Goal: Task Accomplishment & Management: Manage account settings

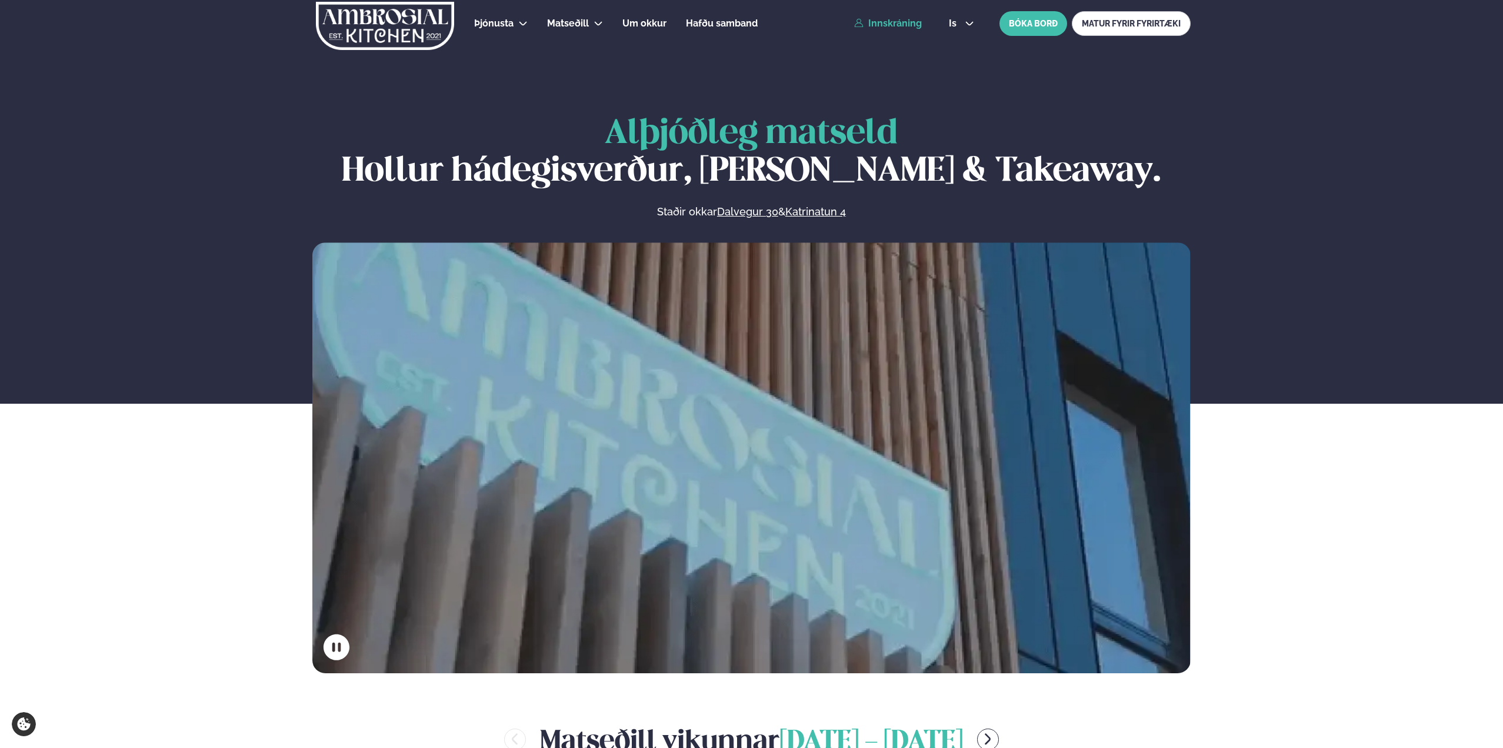
click at [902, 25] on link "Innskráning" at bounding box center [888, 23] width 68 height 11
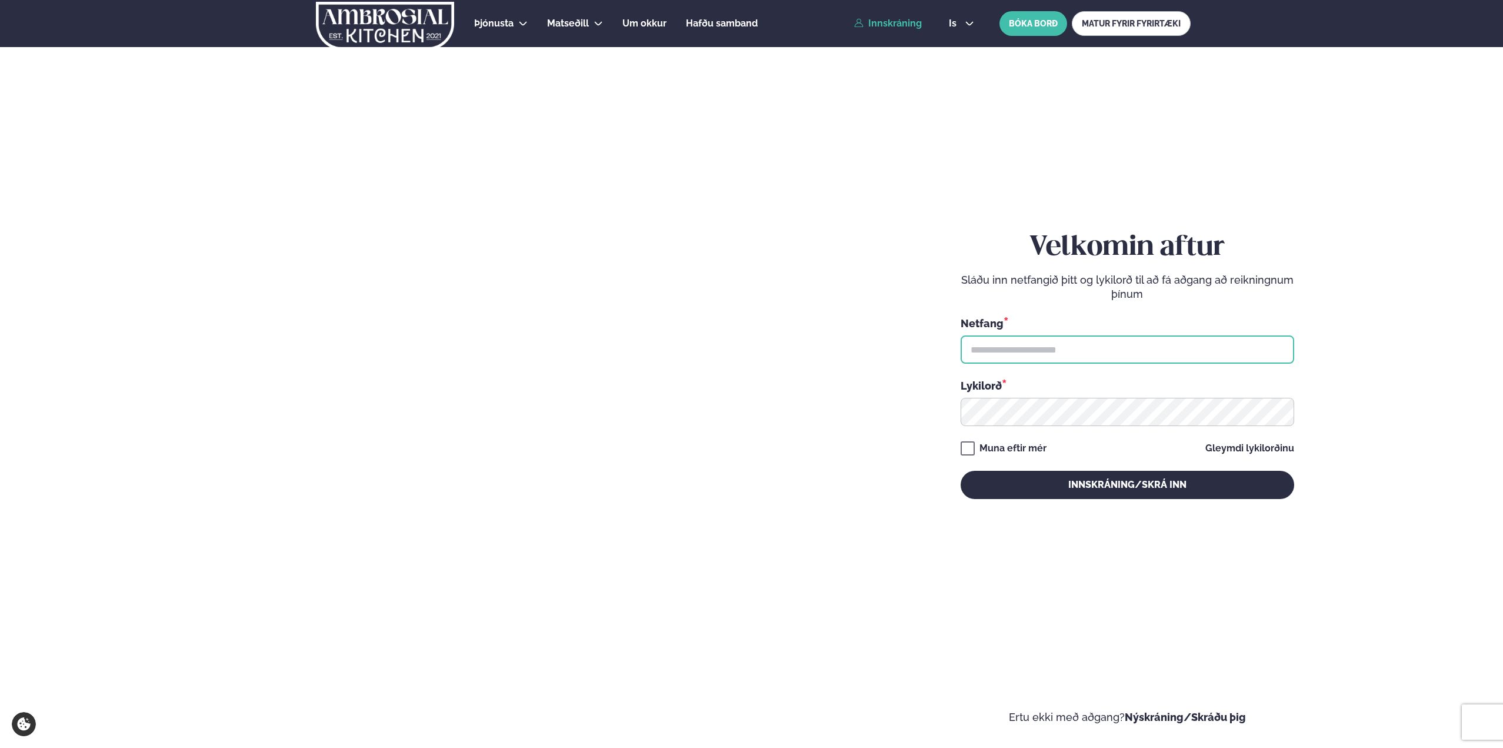
type input "**********"
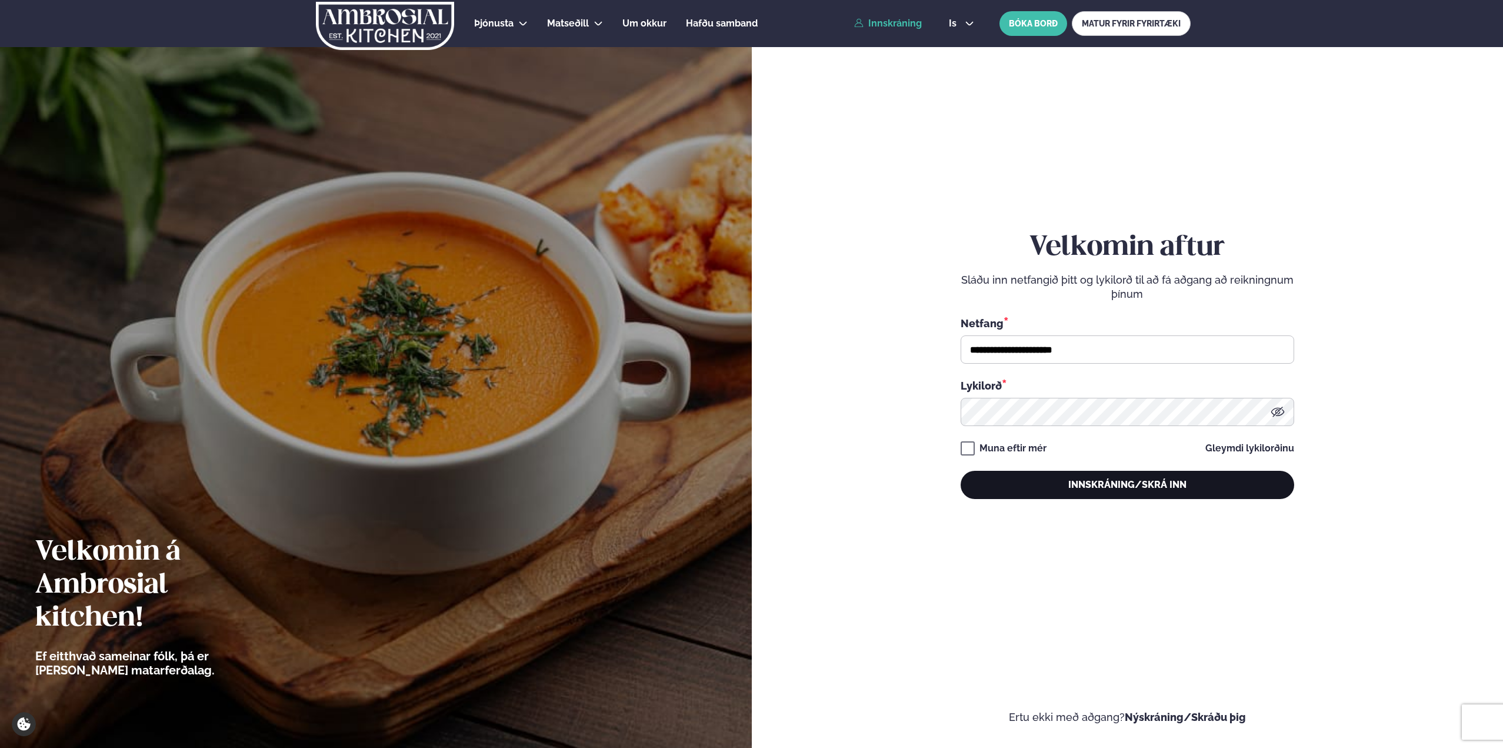
click at [1112, 479] on button "Innskráning/Skrá inn" at bounding box center [1126, 485] width 333 height 28
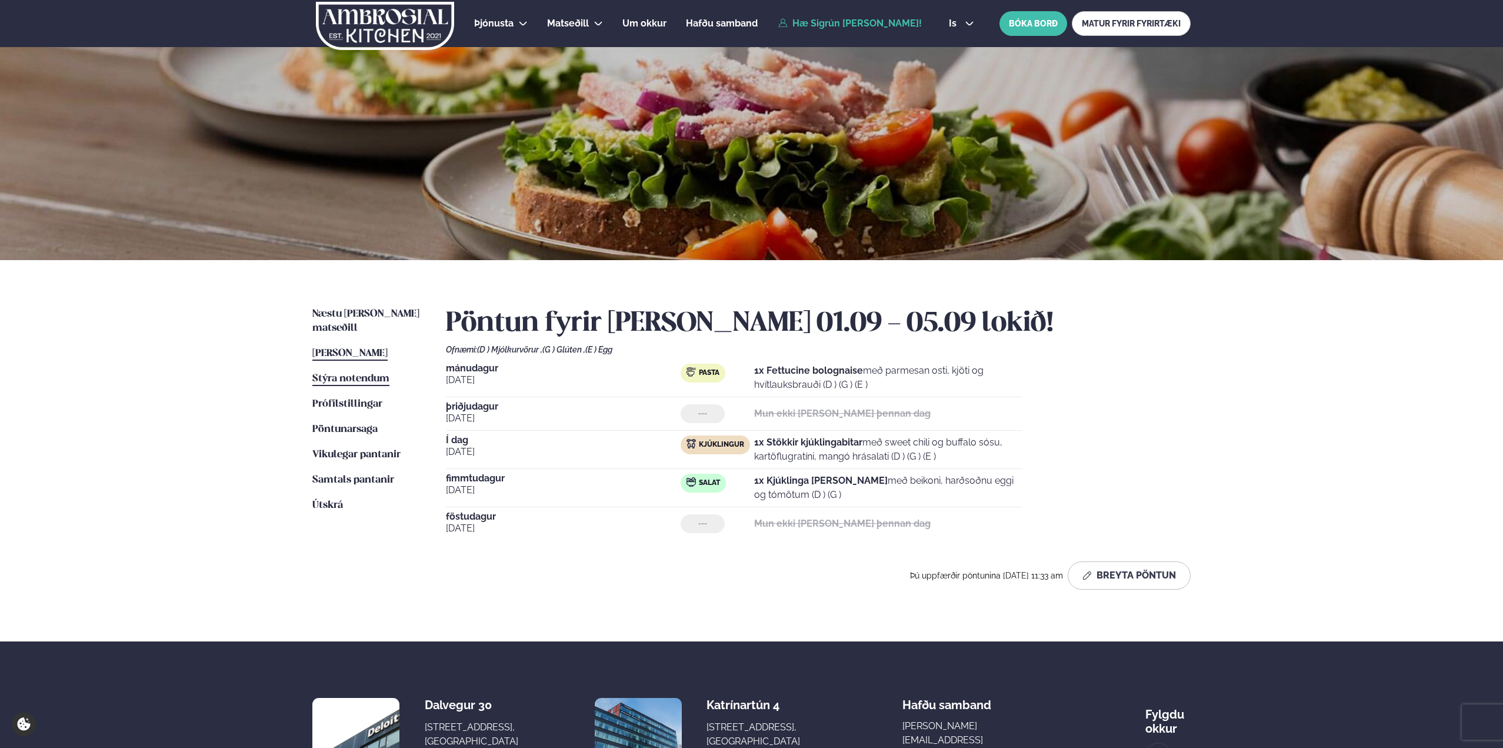
click at [346, 373] on span "Stýra notendum" at bounding box center [350, 378] width 77 height 10
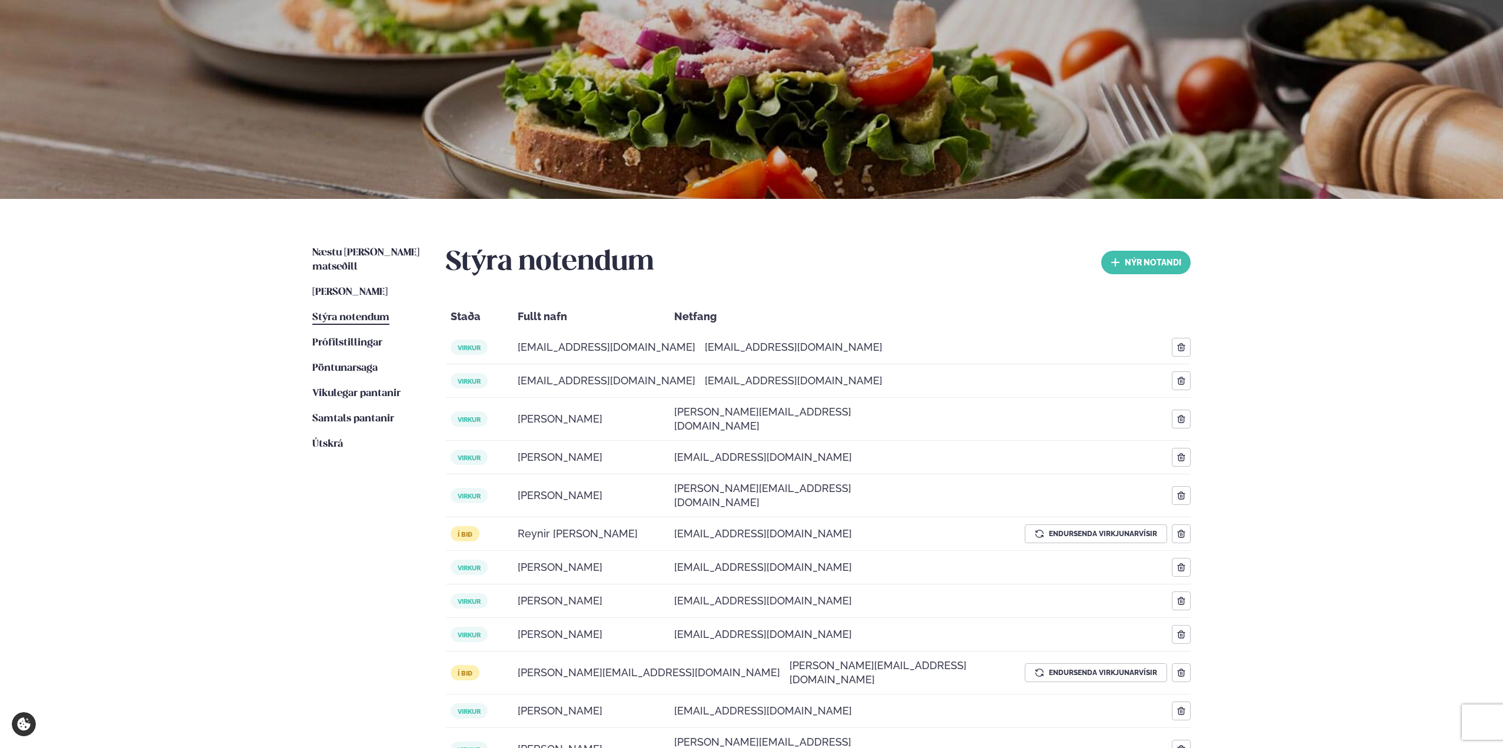
scroll to position [176, 0]
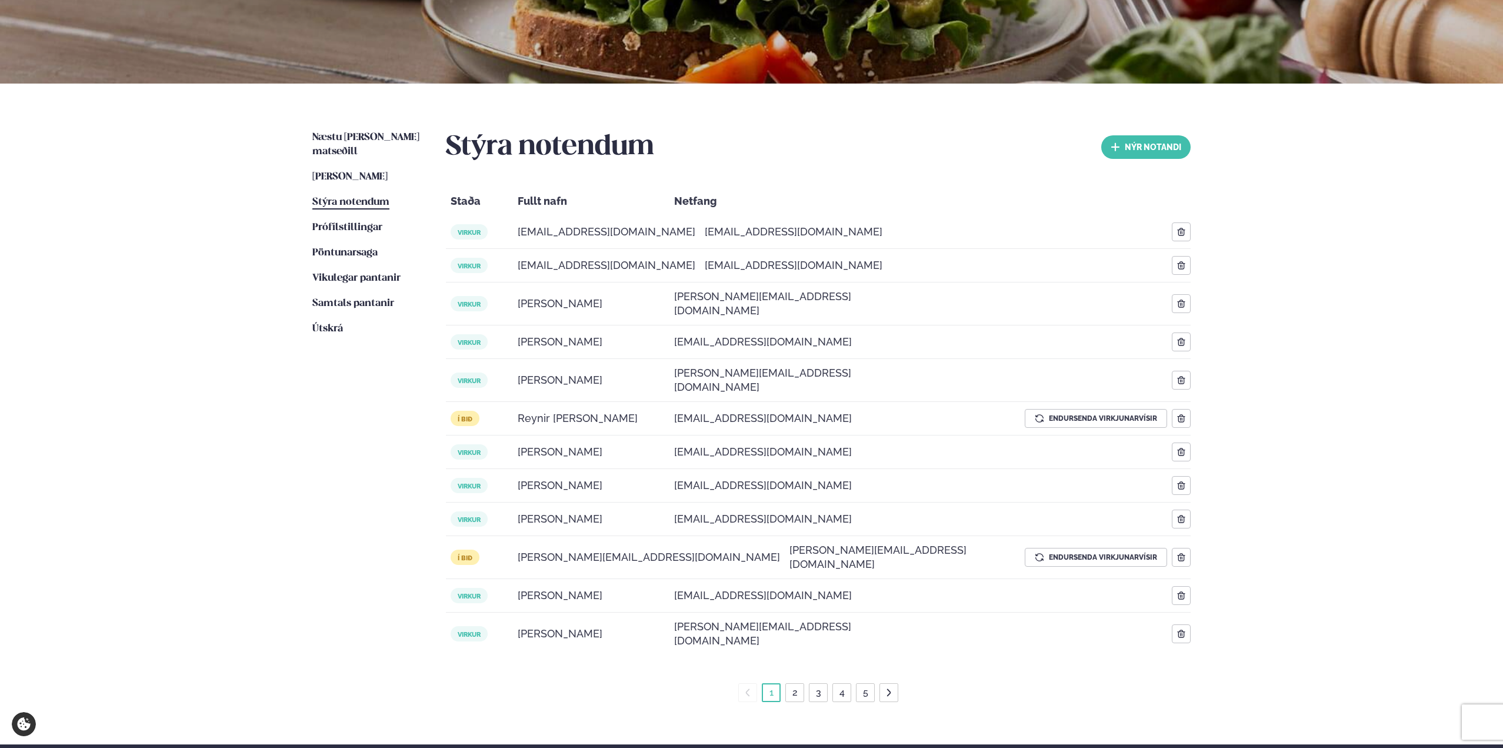
click at [796, 683] on link "2" at bounding box center [795, 692] width 10 height 19
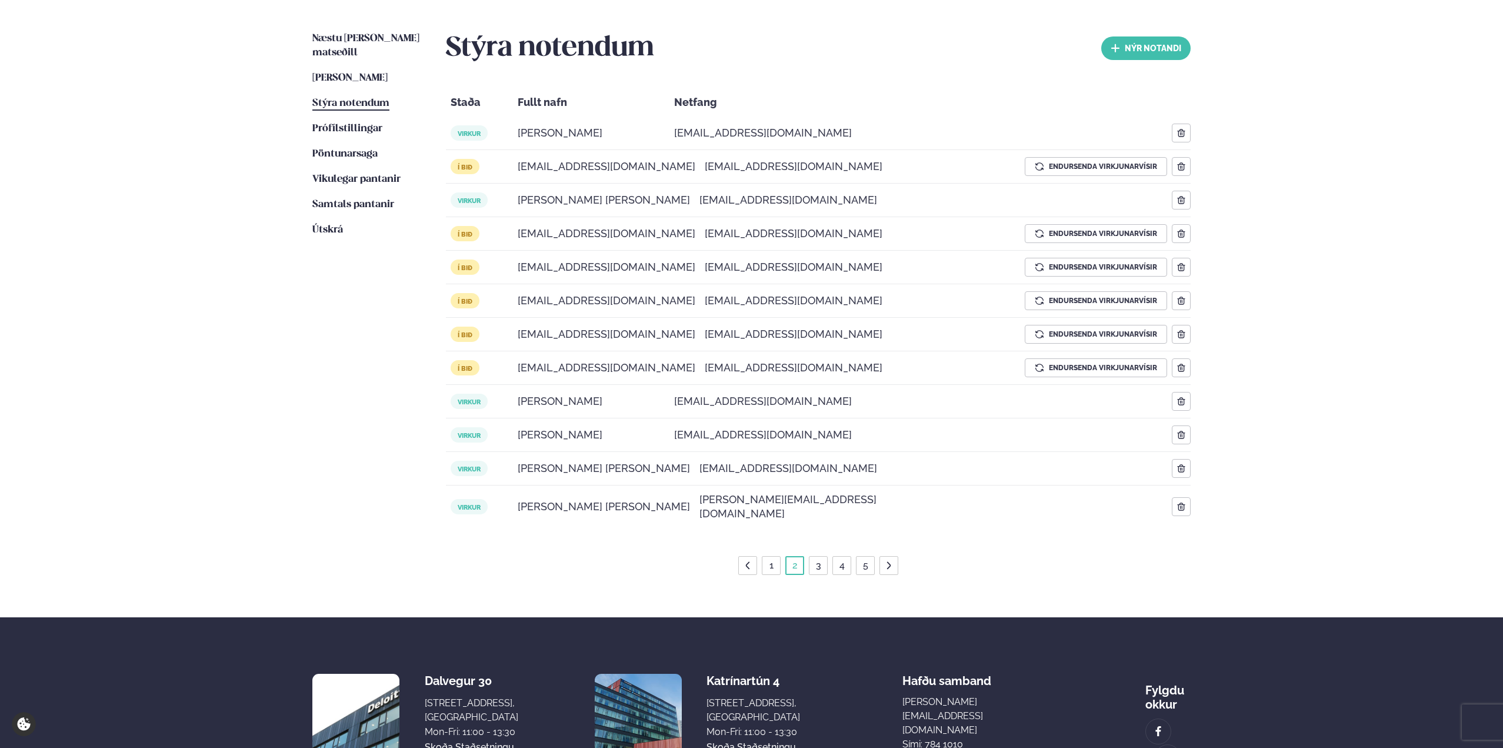
scroll to position [248, 0]
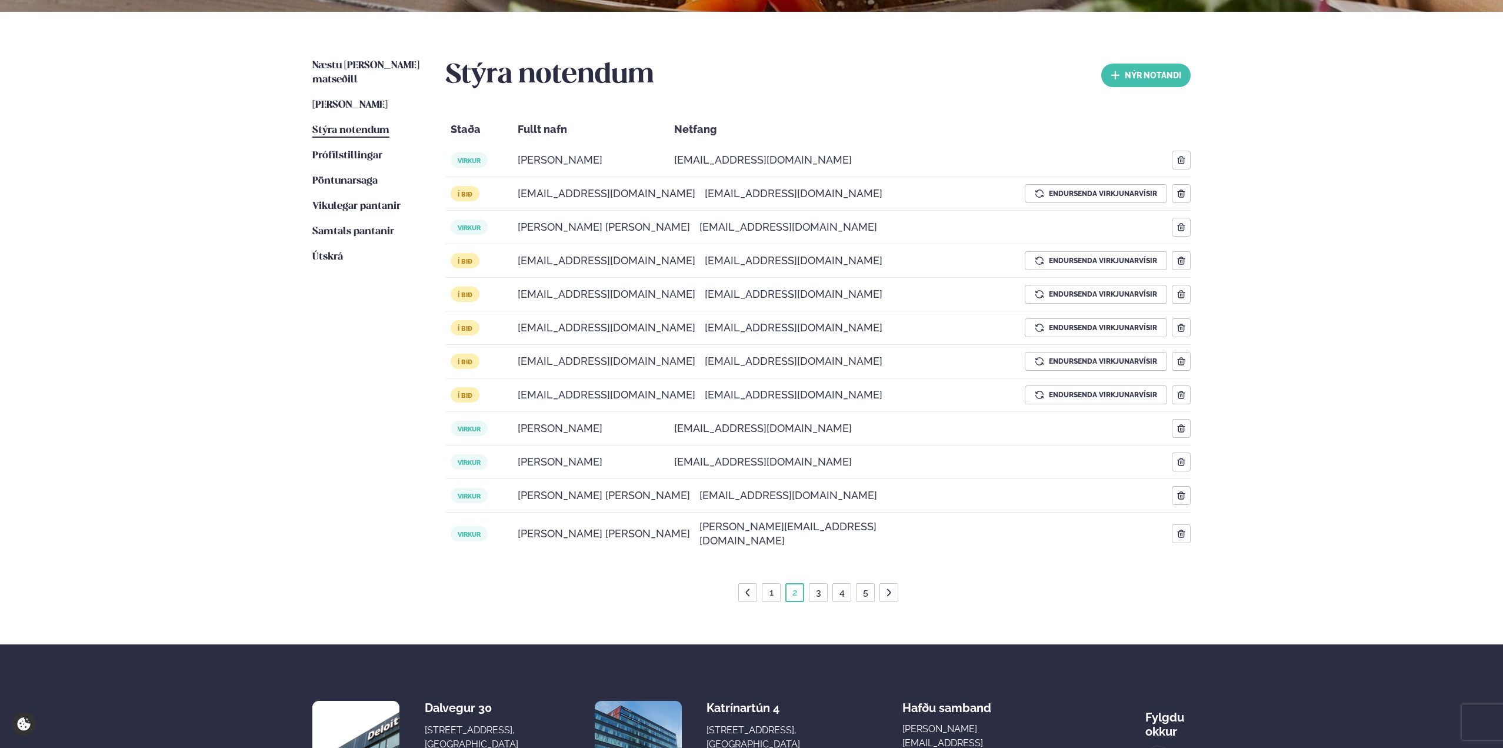
click at [818, 583] on link "3" at bounding box center [818, 592] width 10 height 19
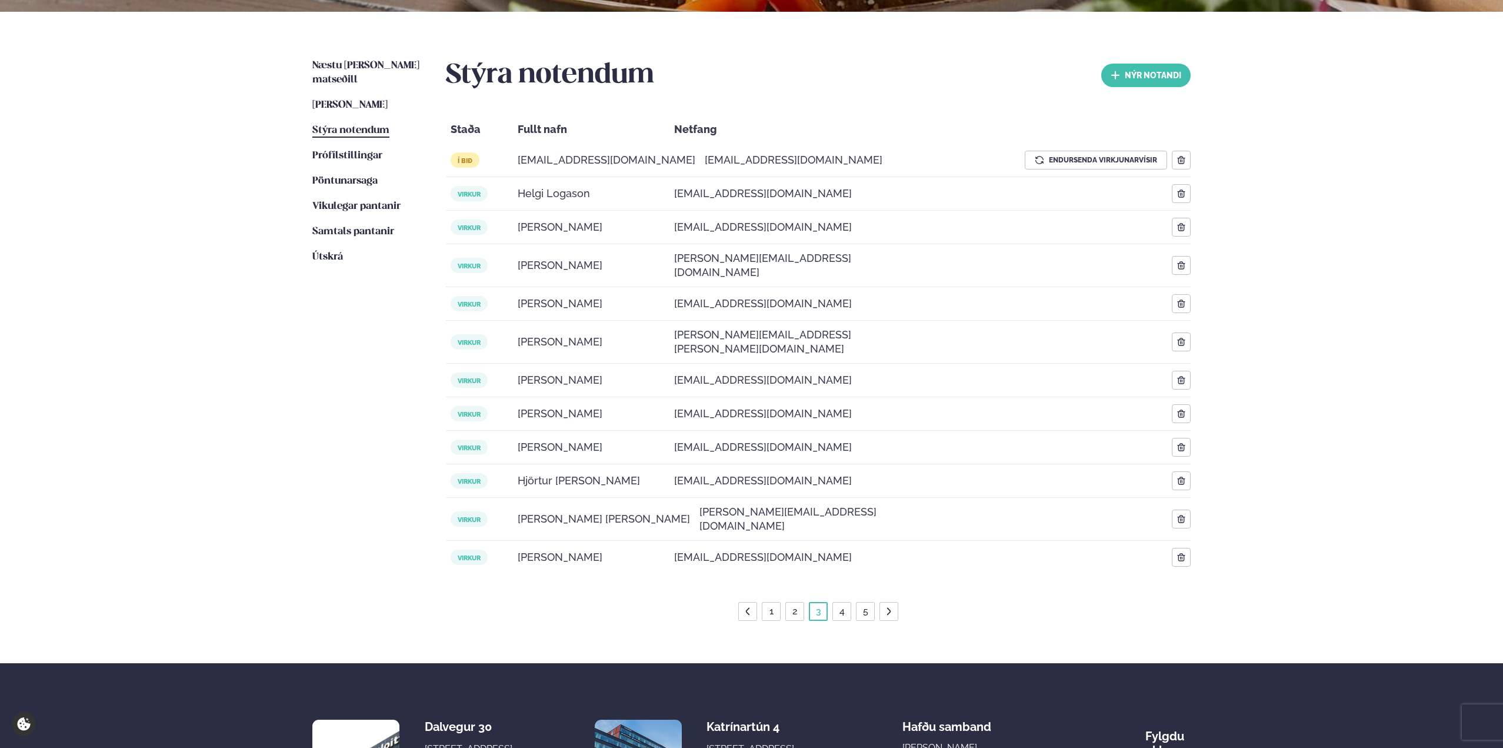
scroll to position [307, 0]
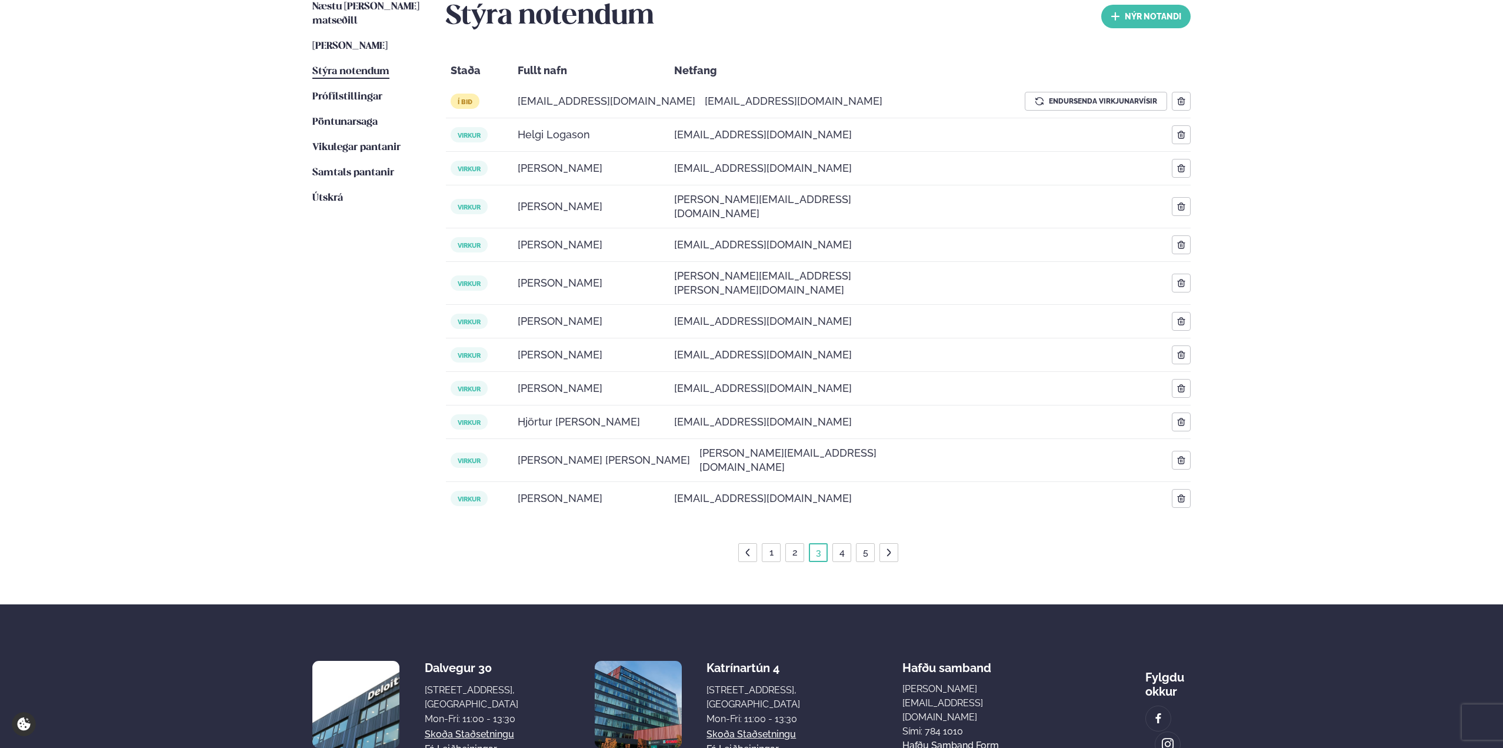
click at [840, 543] on link "4" at bounding box center [842, 552] width 10 height 19
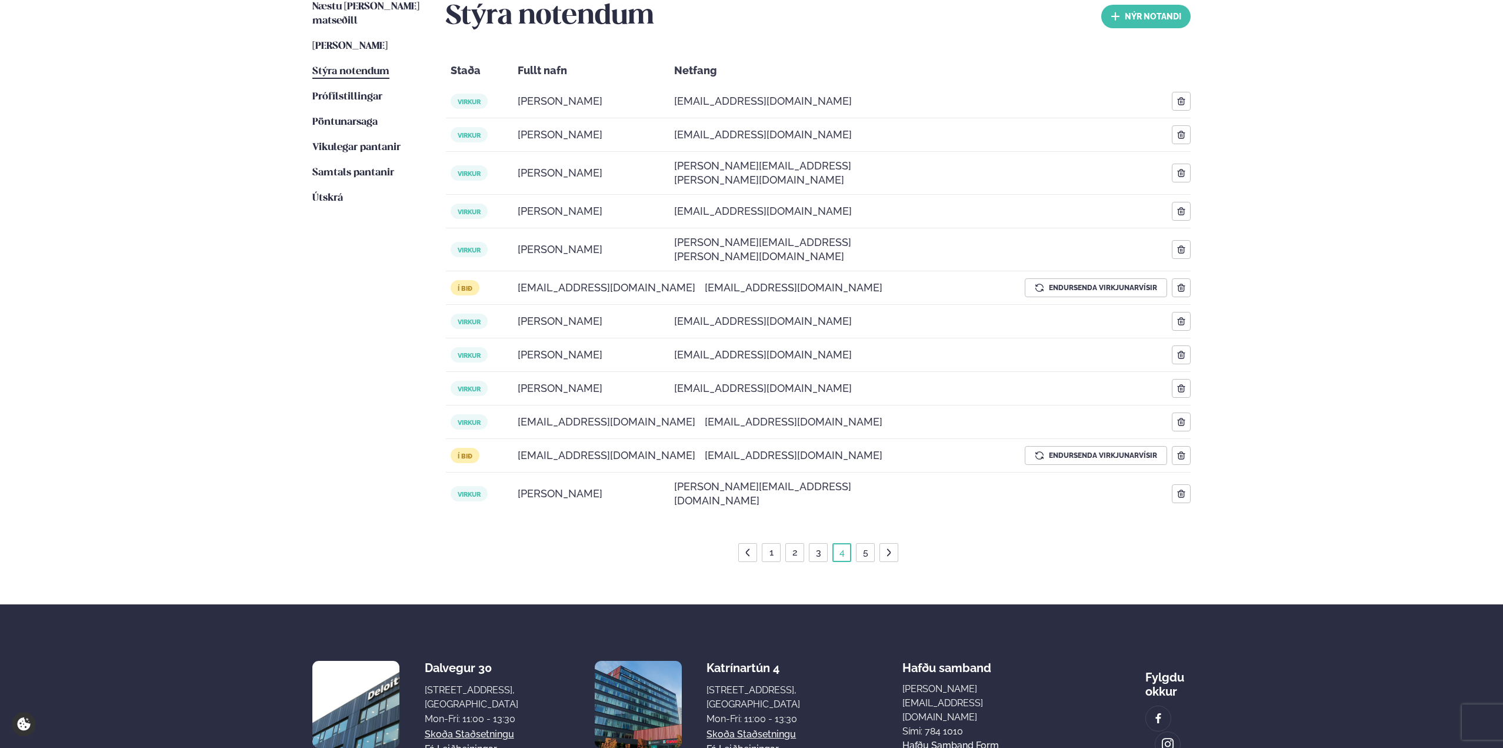
click at [869, 543] on link "5" at bounding box center [865, 552] width 10 height 19
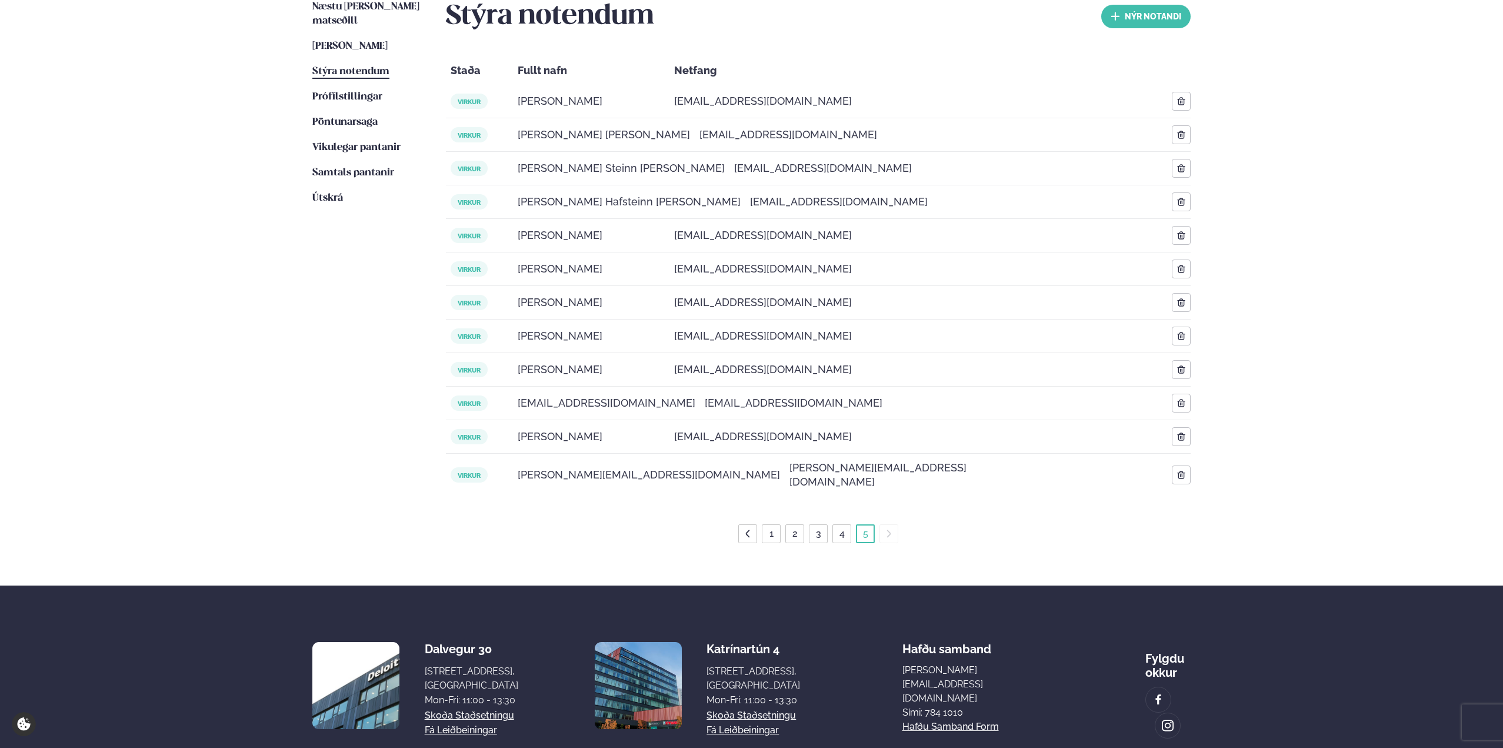
click at [780, 526] on li "1" at bounding box center [771, 533] width 19 height 19
click at [778, 526] on li "1" at bounding box center [771, 533] width 19 height 19
click at [776, 524] on li "1" at bounding box center [771, 533] width 19 height 19
click at [772, 525] on link "1" at bounding box center [771, 533] width 9 height 19
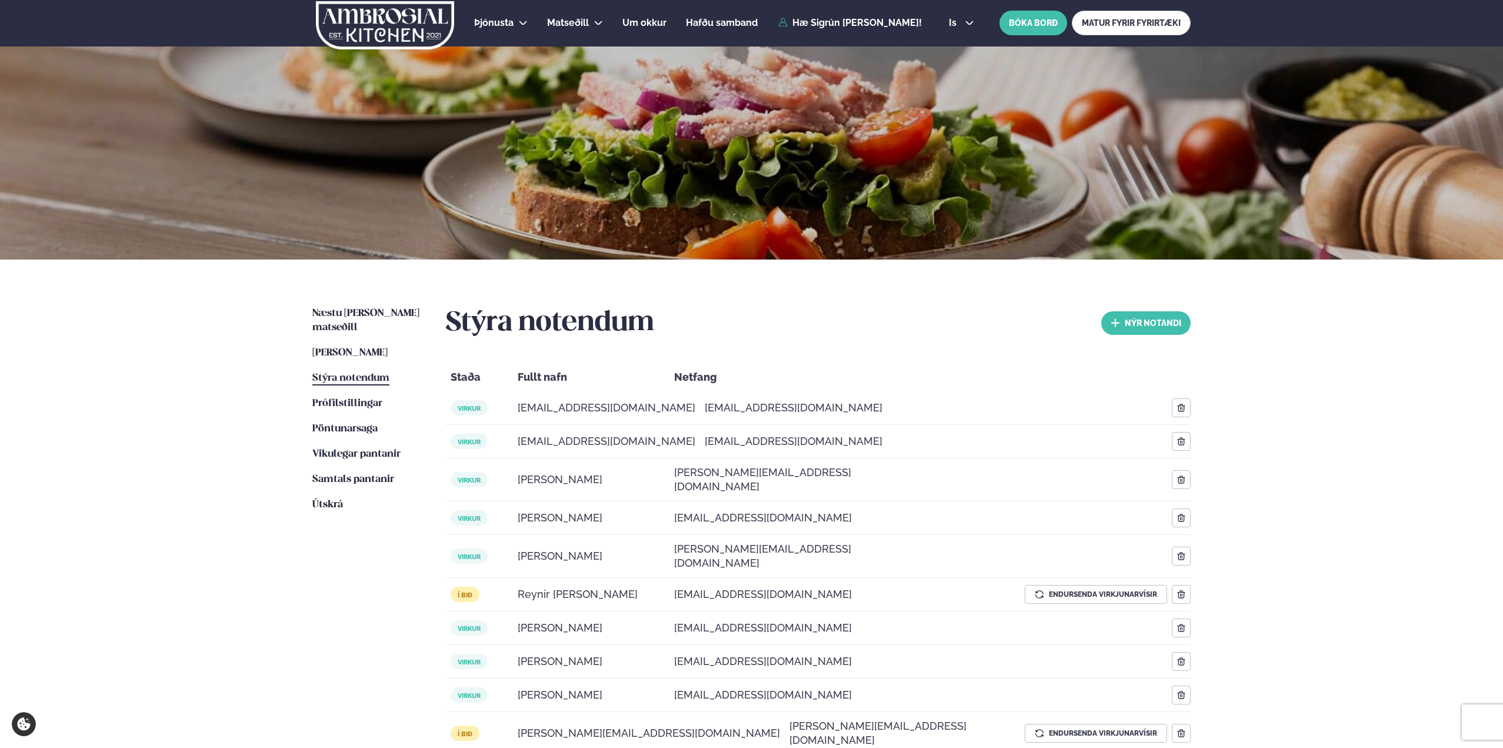
scroll to position [0, 0]
click at [1127, 324] on button "nýr Notandi" at bounding box center [1145, 324] width 89 height 24
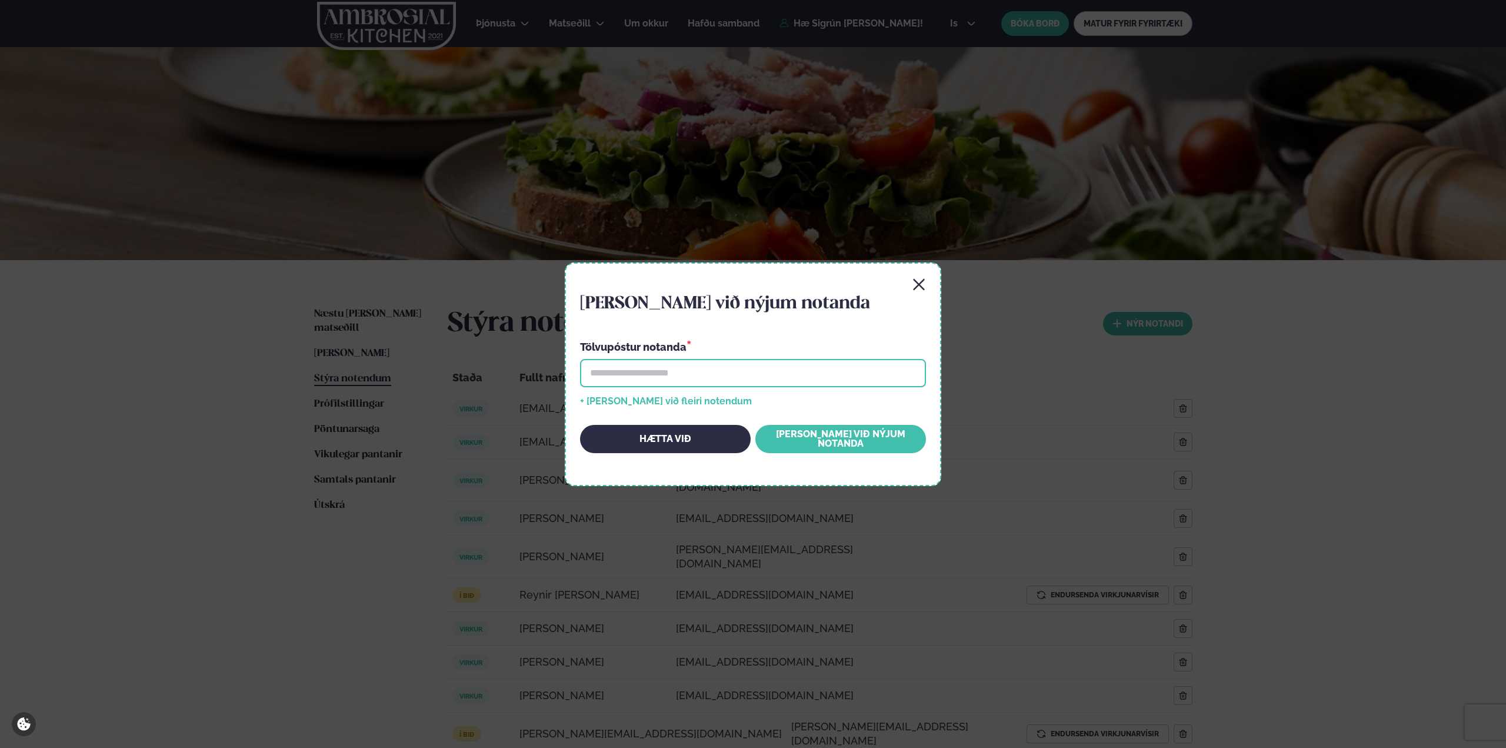
click at [627, 376] on input "email" at bounding box center [753, 373] width 346 height 28
type input "**********"
click at [825, 441] on button "[PERSON_NAME] við nýjum notanda" at bounding box center [840, 439] width 171 height 28
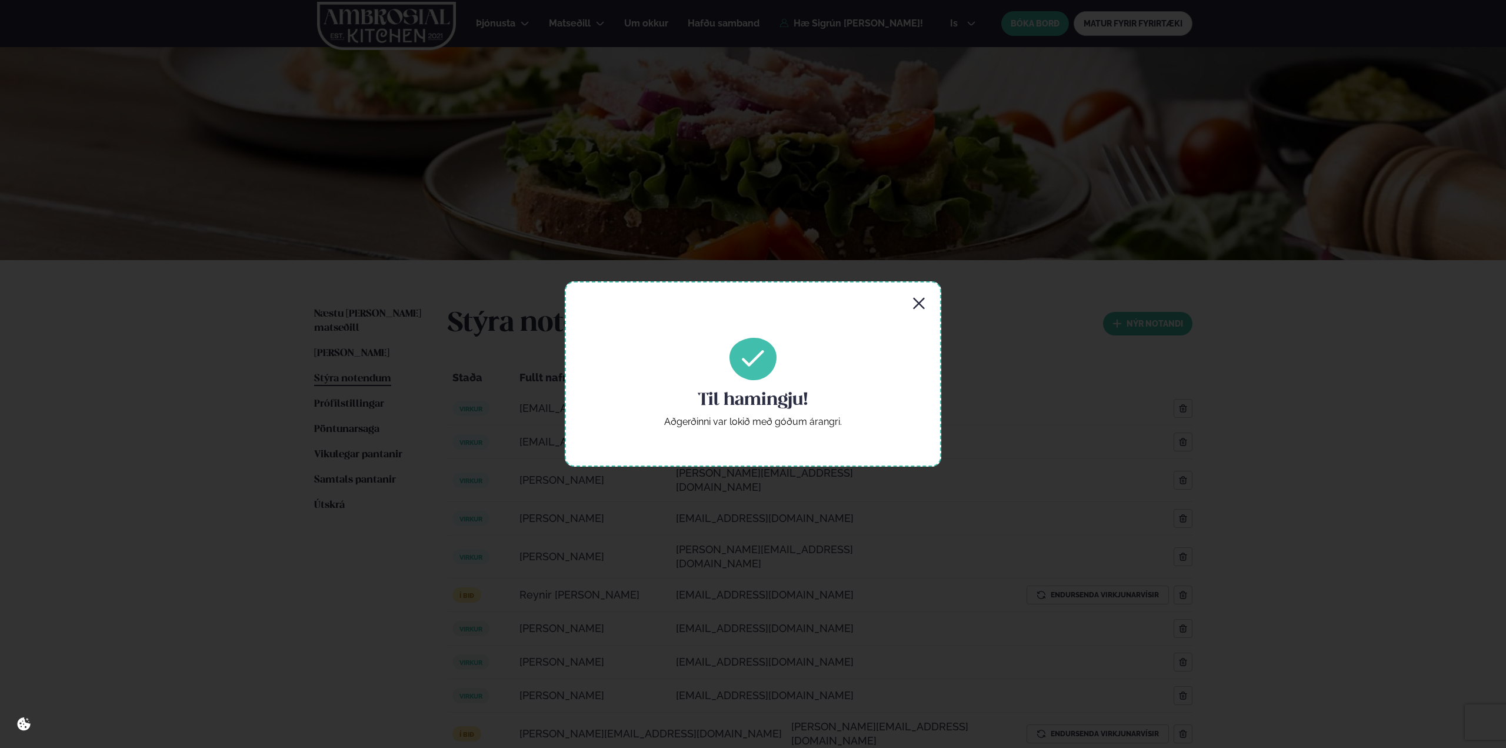
click at [919, 308] on icon "button" at bounding box center [919, 303] width 14 height 14
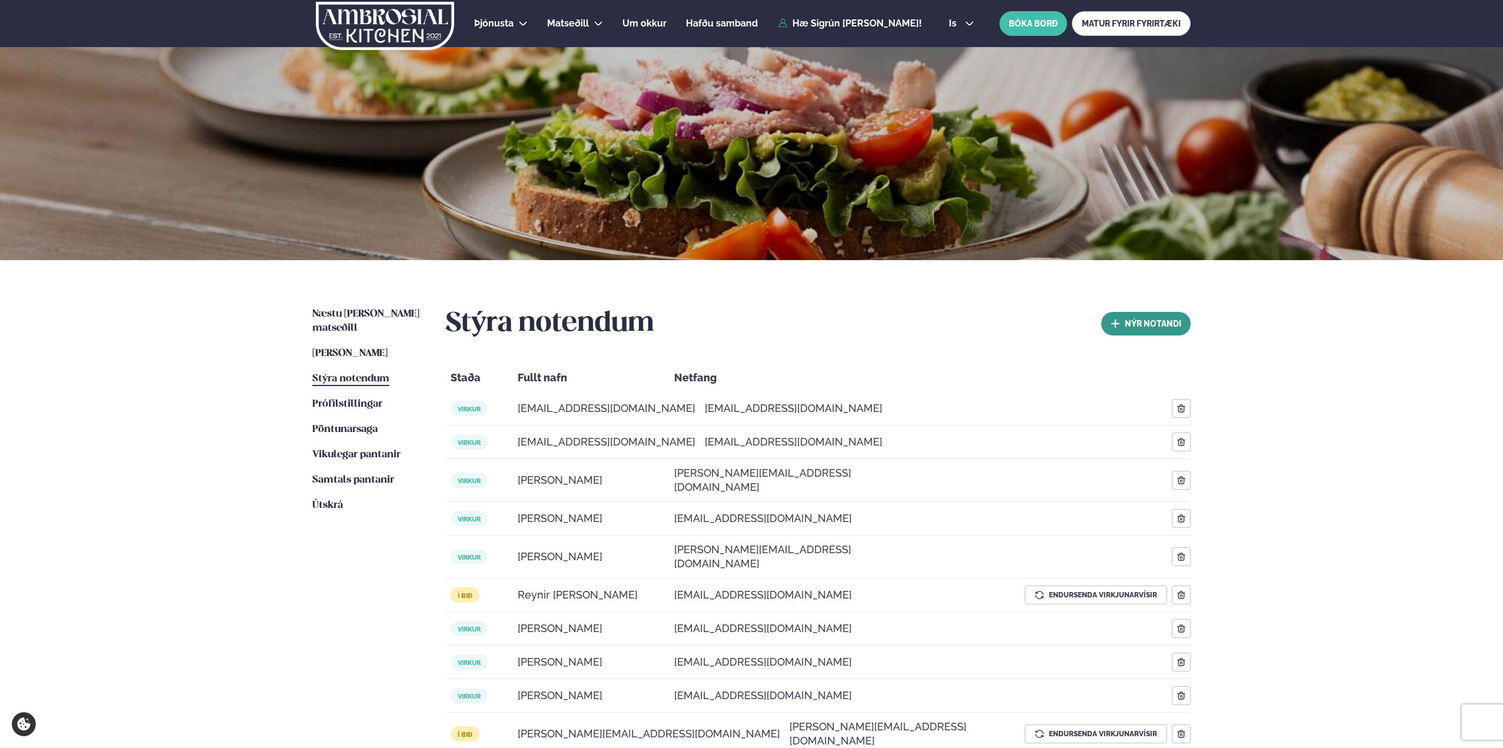
click at [1142, 325] on button "nýr Notandi" at bounding box center [1145, 324] width 89 height 24
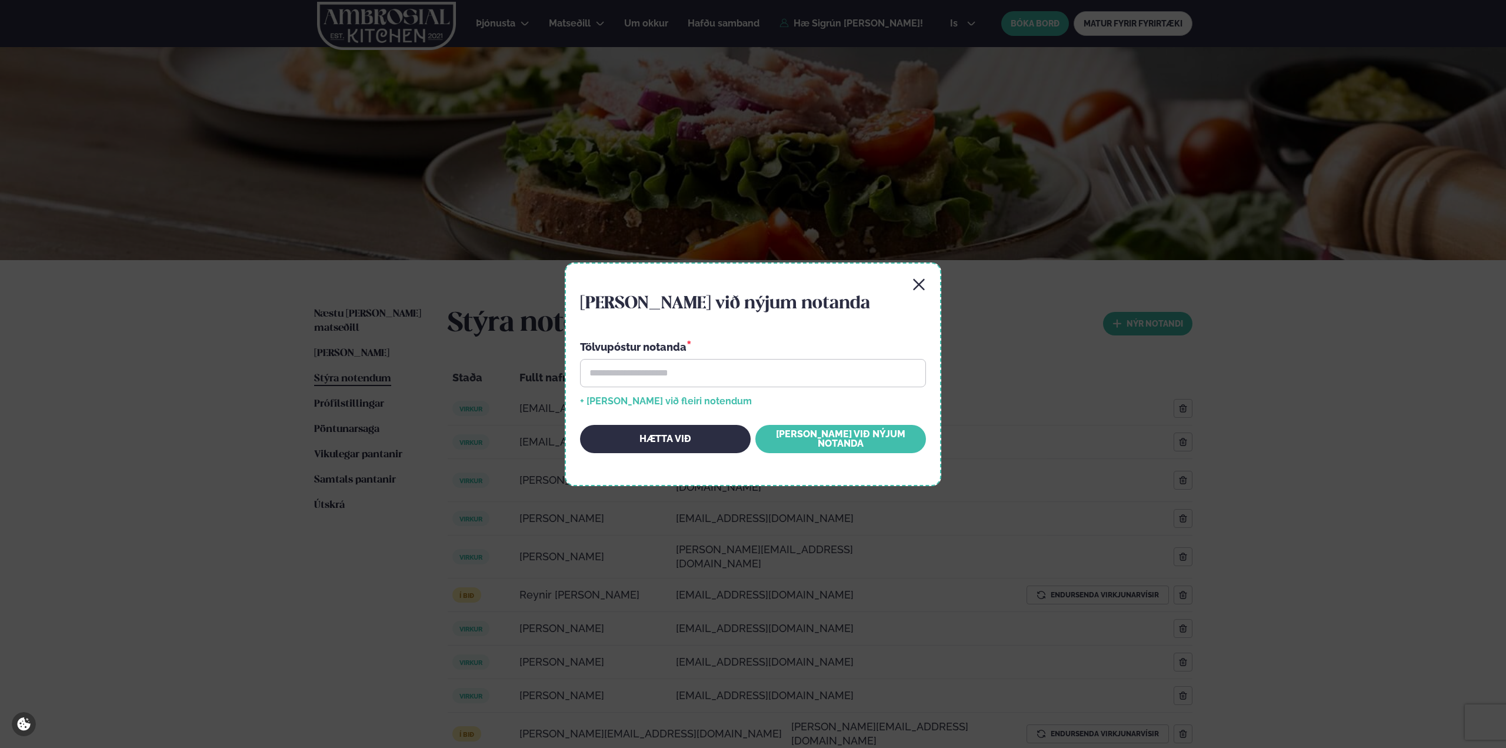
click at [197, 359] on div "[PERSON_NAME] við nýjum notanda Tölvupóstur notanda * + [PERSON_NAME] við fleir…" at bounding box center [753, 374] width 1506 height 748
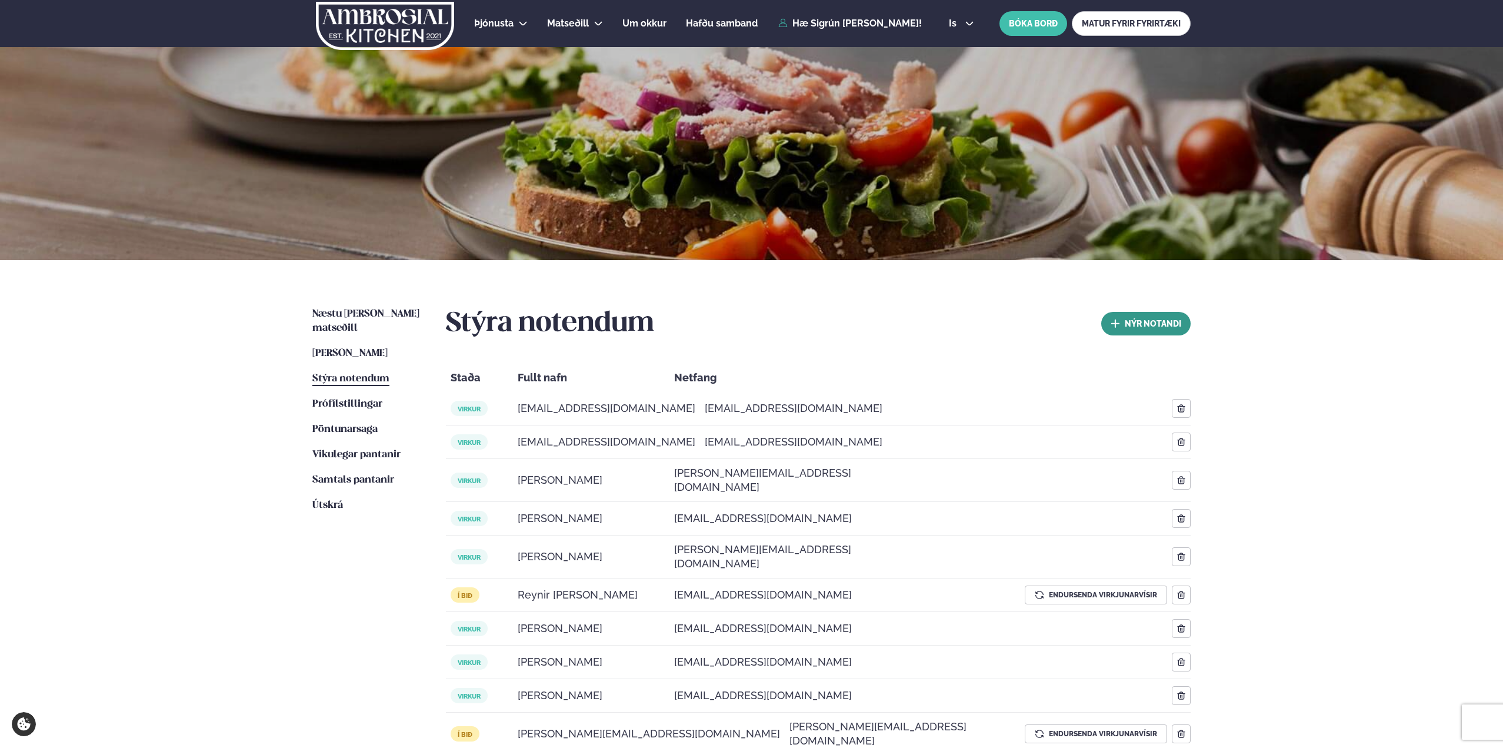
click at [1155, 316] on button "nýr Notandi" at bounding box center [1145, 324] width 89 height 24
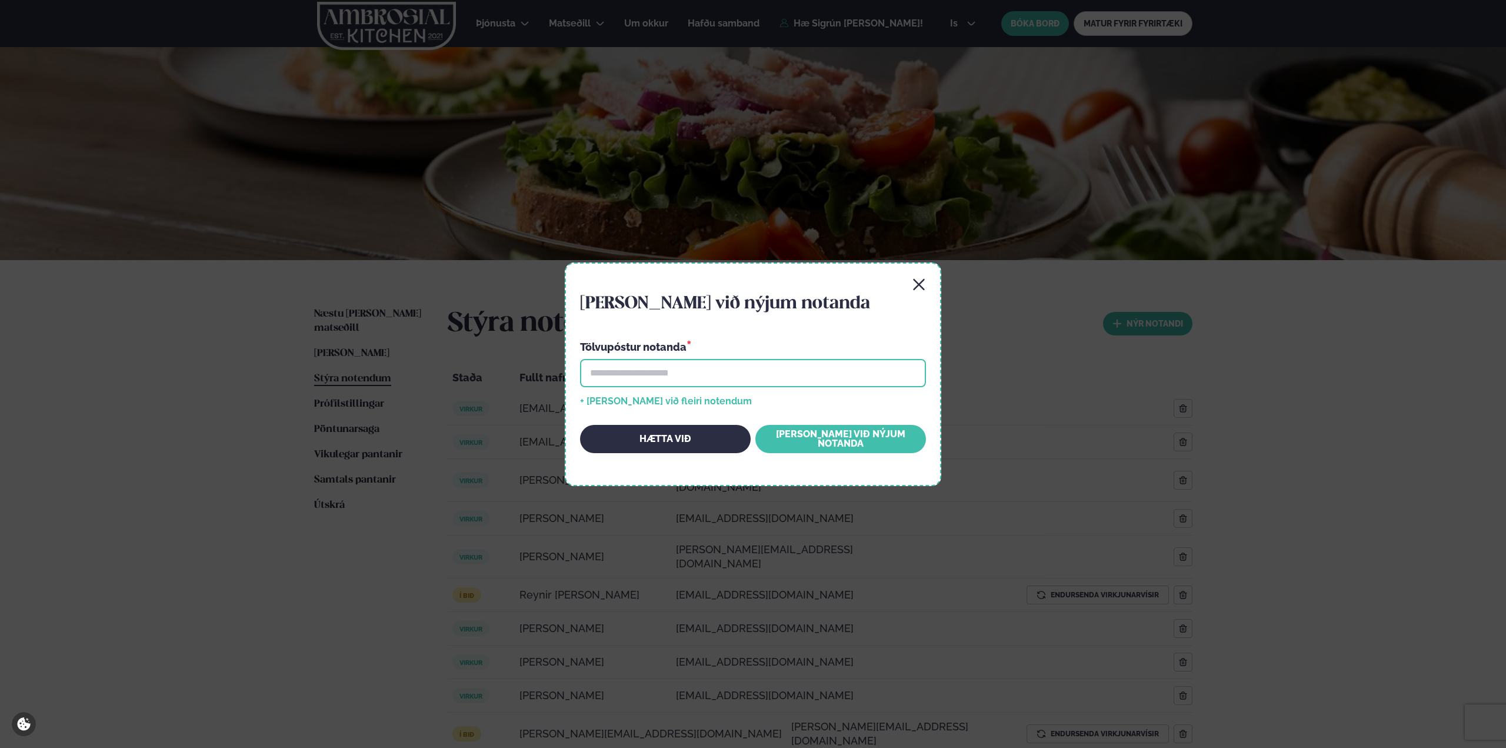
click at [788, 367] on input "email" at bounding box center [753, 373] width 346 height 28
type input "**********"
click at [84, 416] on div "**********" at bounding box center [753, 374] width 1506 height 748
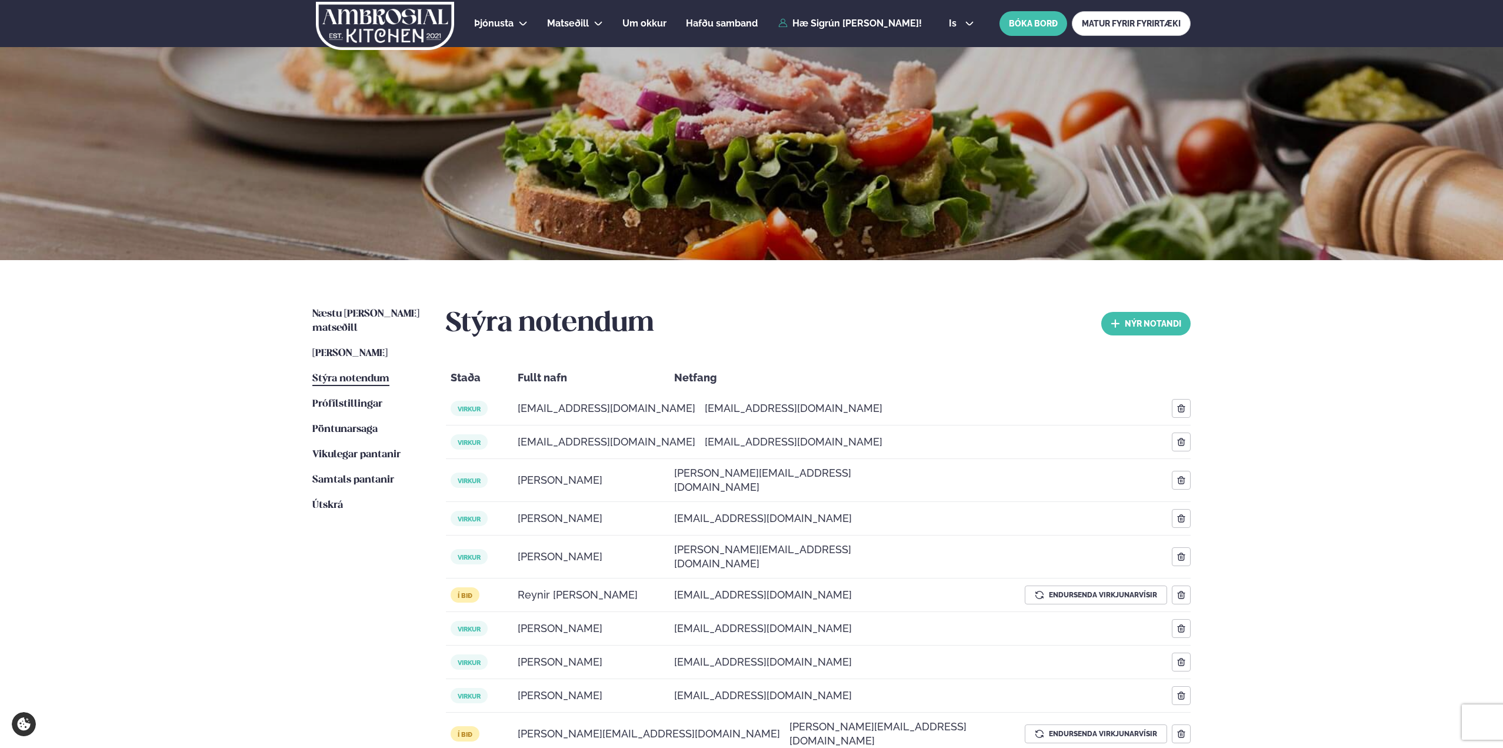
click at [1105, 334] on div "Stýra notendum nýr Notandi" at bounding box center [818, 323] width 745 height 33
click at [1119, 329] on button "nýr Notandi" at bounding box center [1145, 324] width 89 height 24
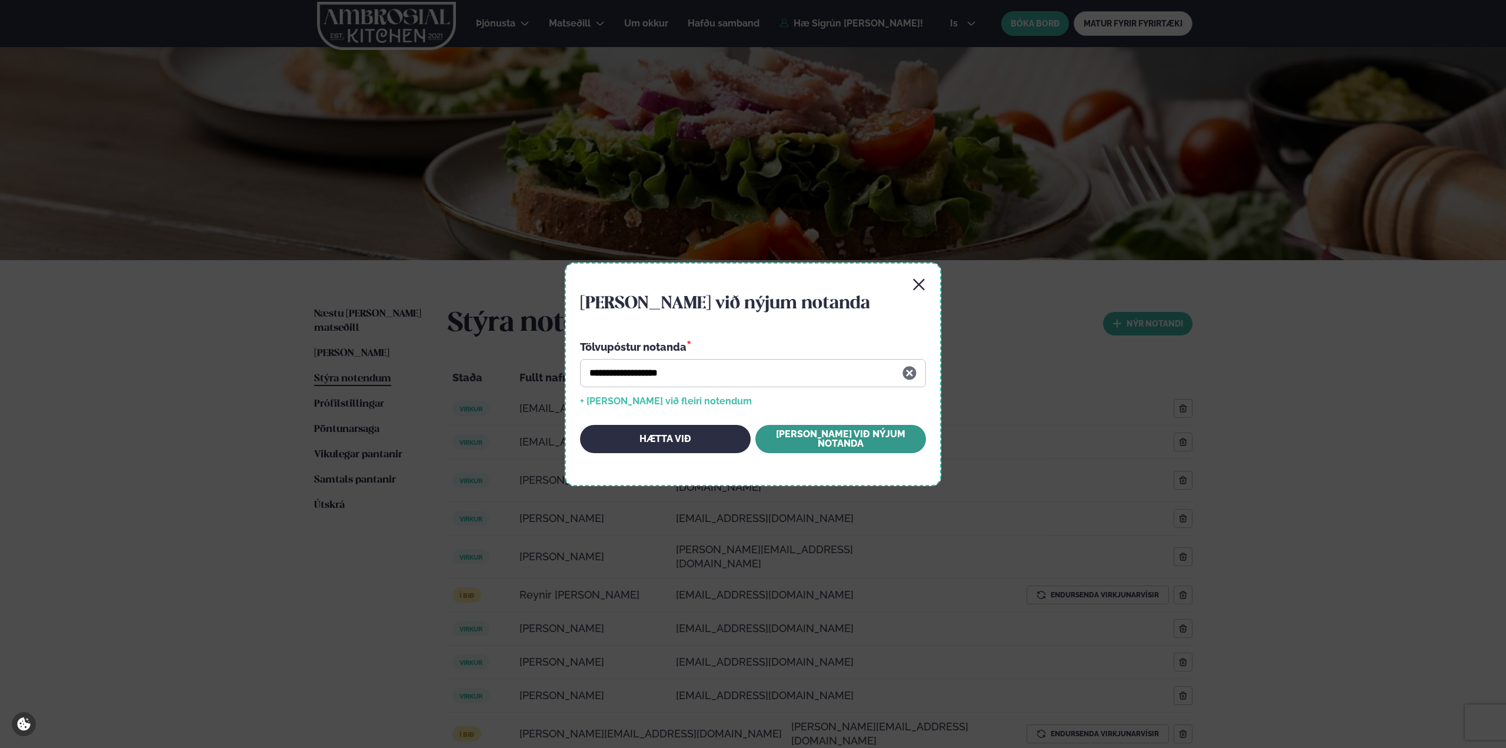
click at [825, 443] on button "[PERSON_NAME] við nýjum notanda" at bounding box center [840, 439] width 171 height 28
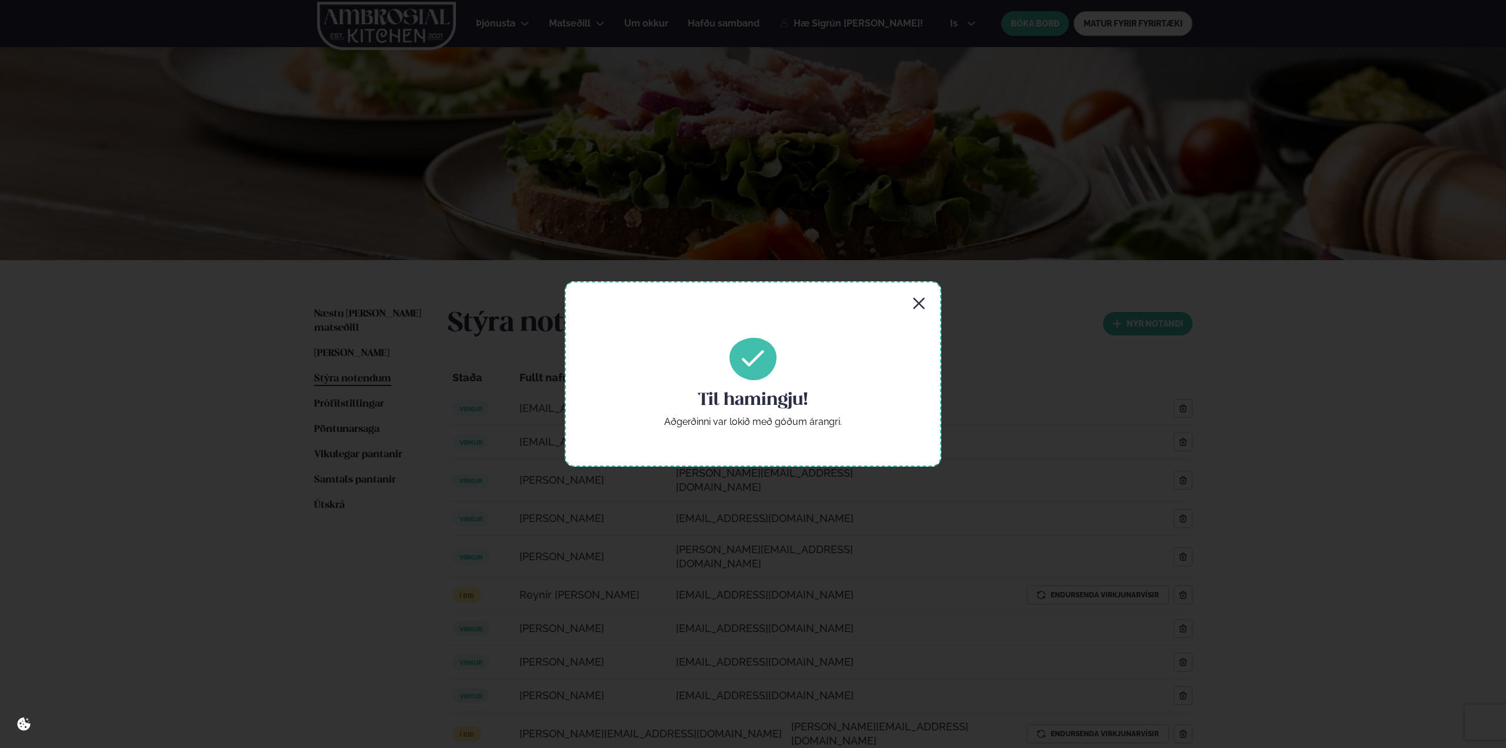
click at [913, 306] on icon "button" at bounding box center [919, 303] width 14 height 14
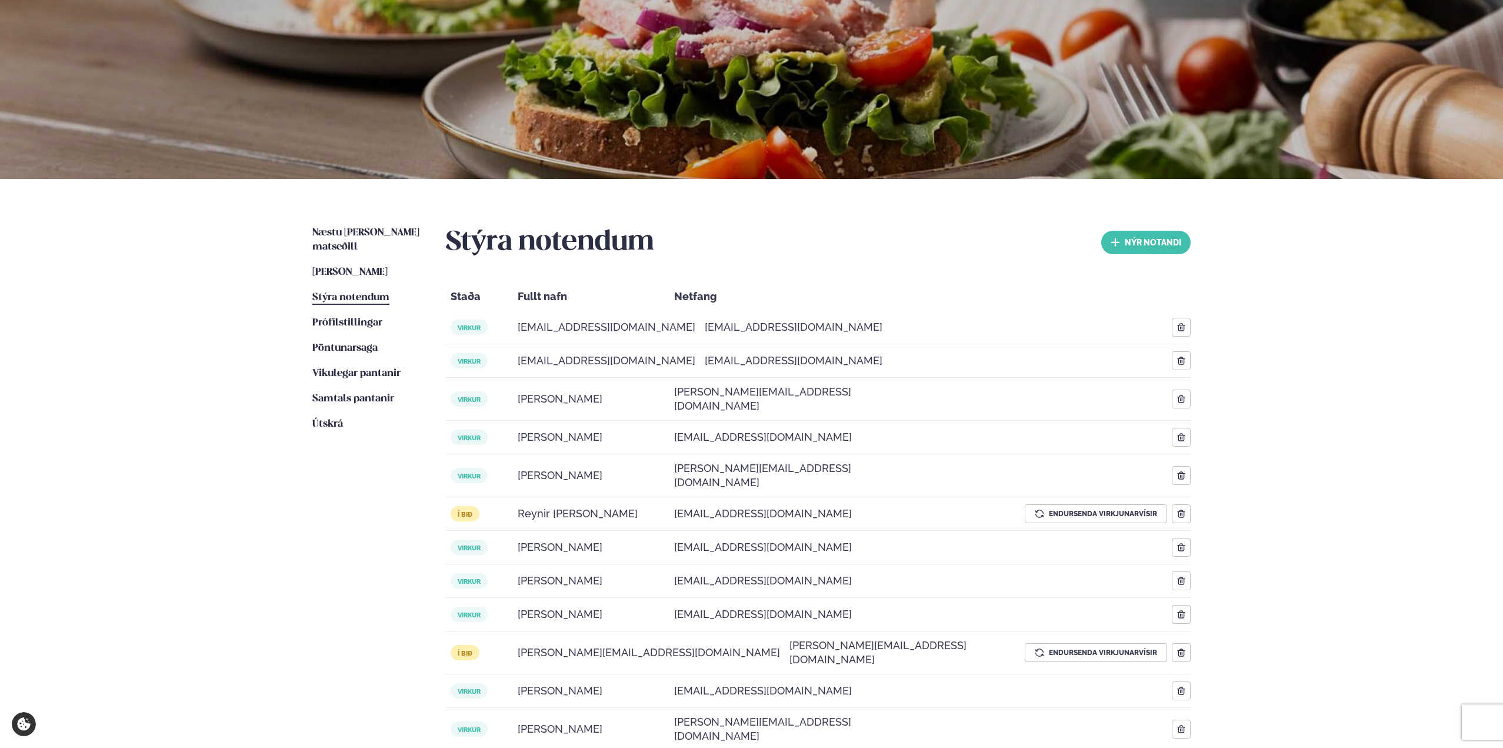
scroll to position [79, 0]
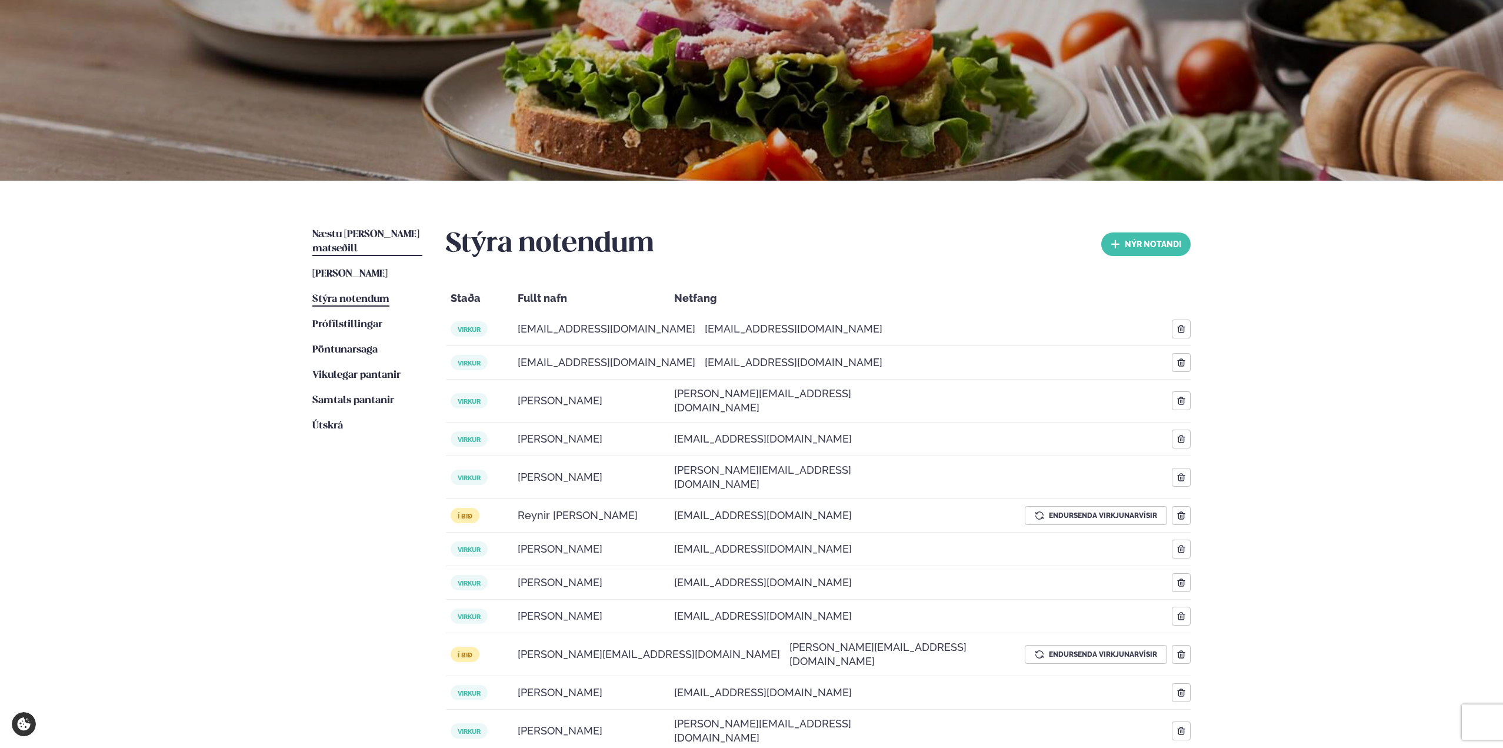
click at [358, 231] on span "Næstu [PERSON_NAME] matseðill" at bounding box center [365, 241] width 107 height 24
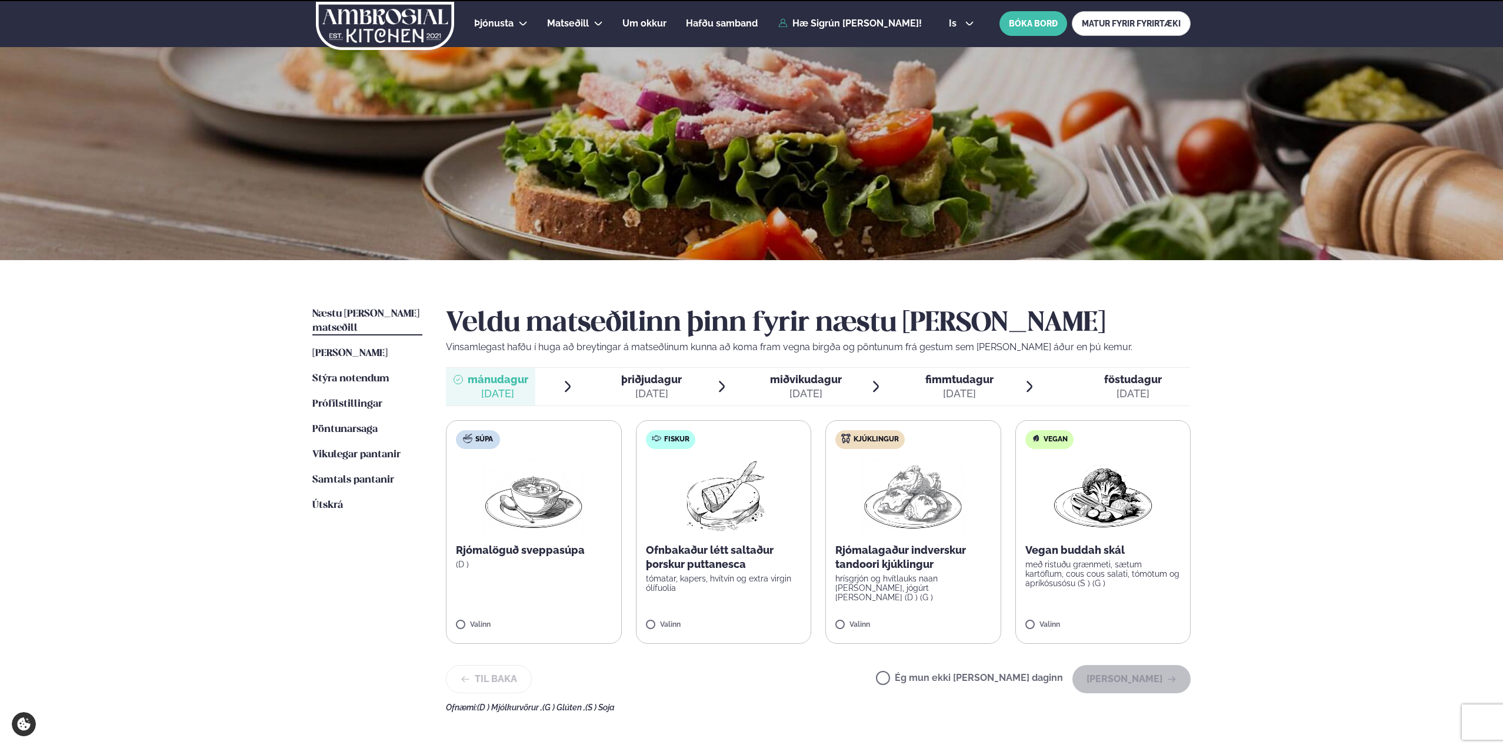
click at [361, 348] on span "[PERSON_NAME]" at bounding box center [349, 353] width 75 height 10
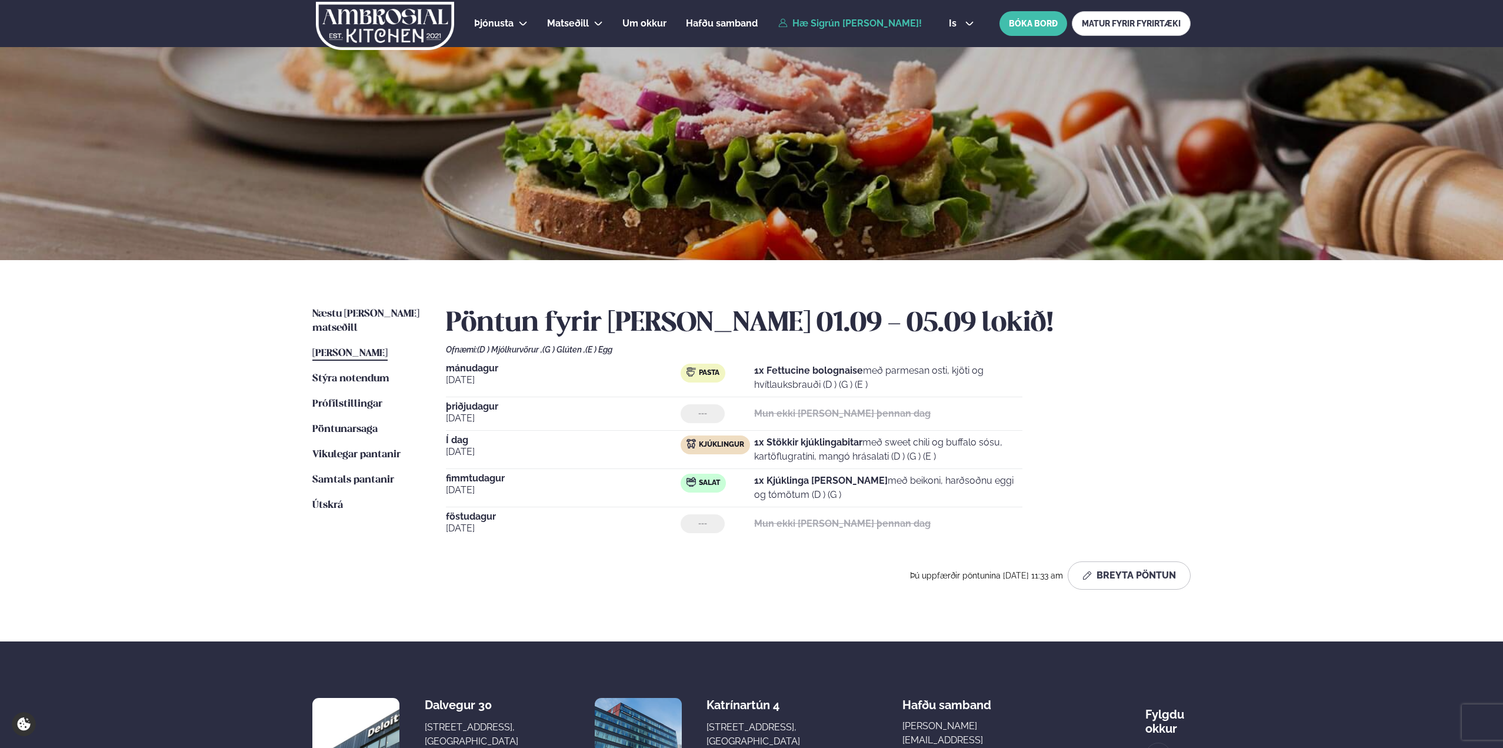
drag, startPoint x: 813, startPoint y: 478, endPoint x: 902, endPoint y: 491, distance: 89.2
click at [902, 491] on p "1x Kjúklinga [PERSON_NAME] með beikoni, harðsoðnu eggi og tómötum (D ) (G )" at bounding box center [888, 487] width 268 height 28
click at [1108, 575] on button "Breyta Pöntun" at bounding box center [1129, 575] width 123 height 28
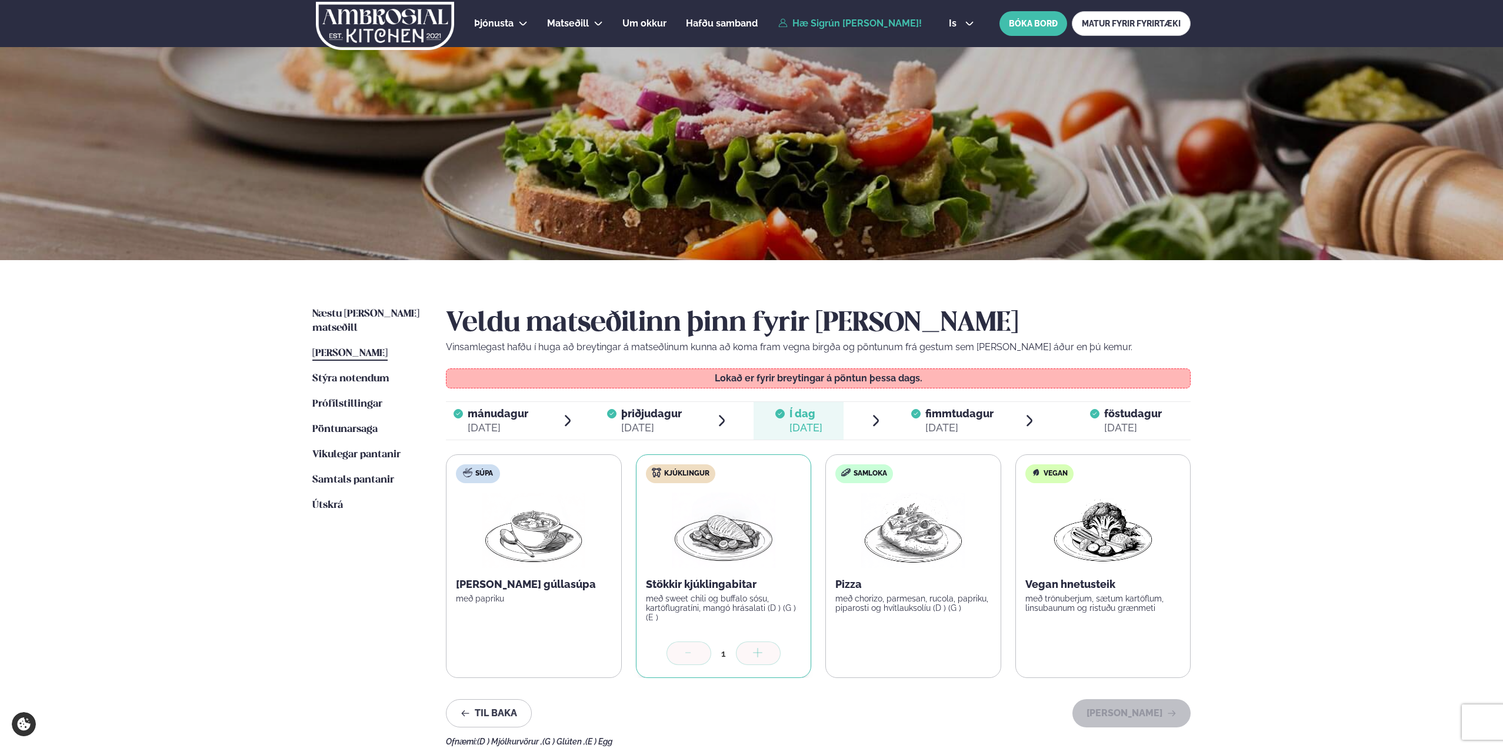
click at [945, 424] on div "[DATE]" at bounding box center [959, 428] width 68 height 14
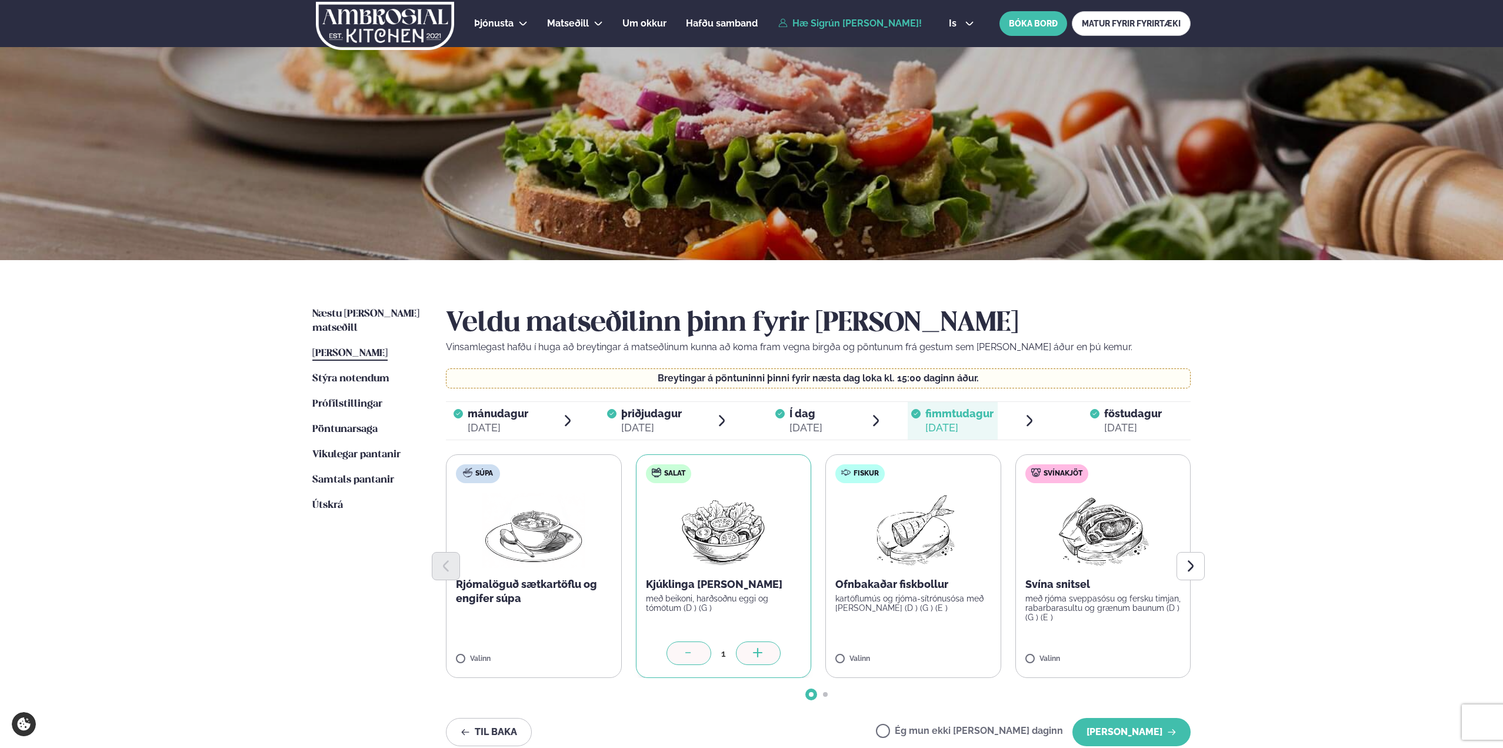
click at [1005, 727] on div "Ég mun ekki [PERSON_NAME] daginn [PERSON_NAME]" at bounding box center [1033, 732] width 315 height 28
click at [1026, 732] on label "Ég mun ekki [PERSON_NAME] daginn" at bounding box center [969, 732] width 187 height 12
click at [1116, 728] on button "[PERSON_NAME]" at bounding box center [1131, 732] width 118 height 28
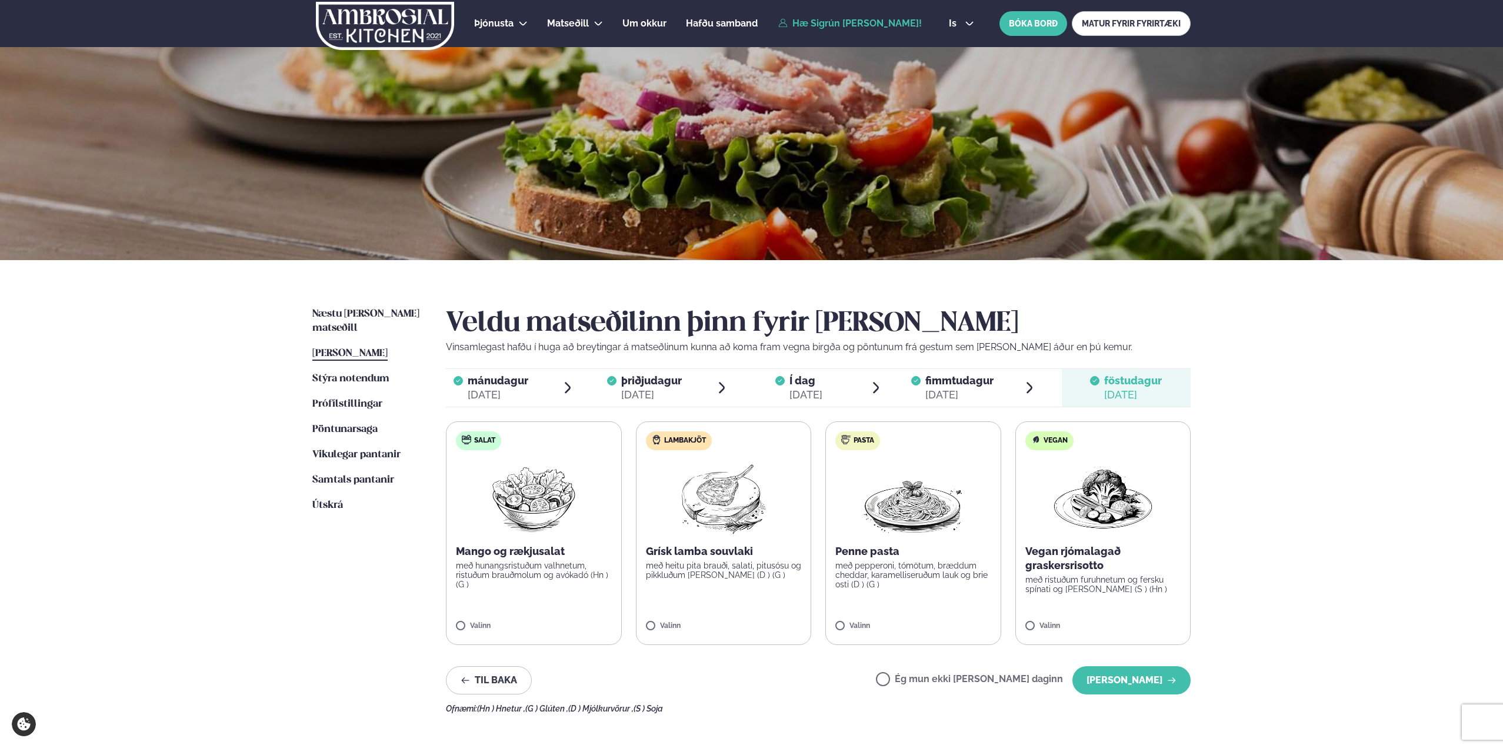
click at [975, 388] on div "[DATE]" at bounding box center [959, 395] width 68 height 14
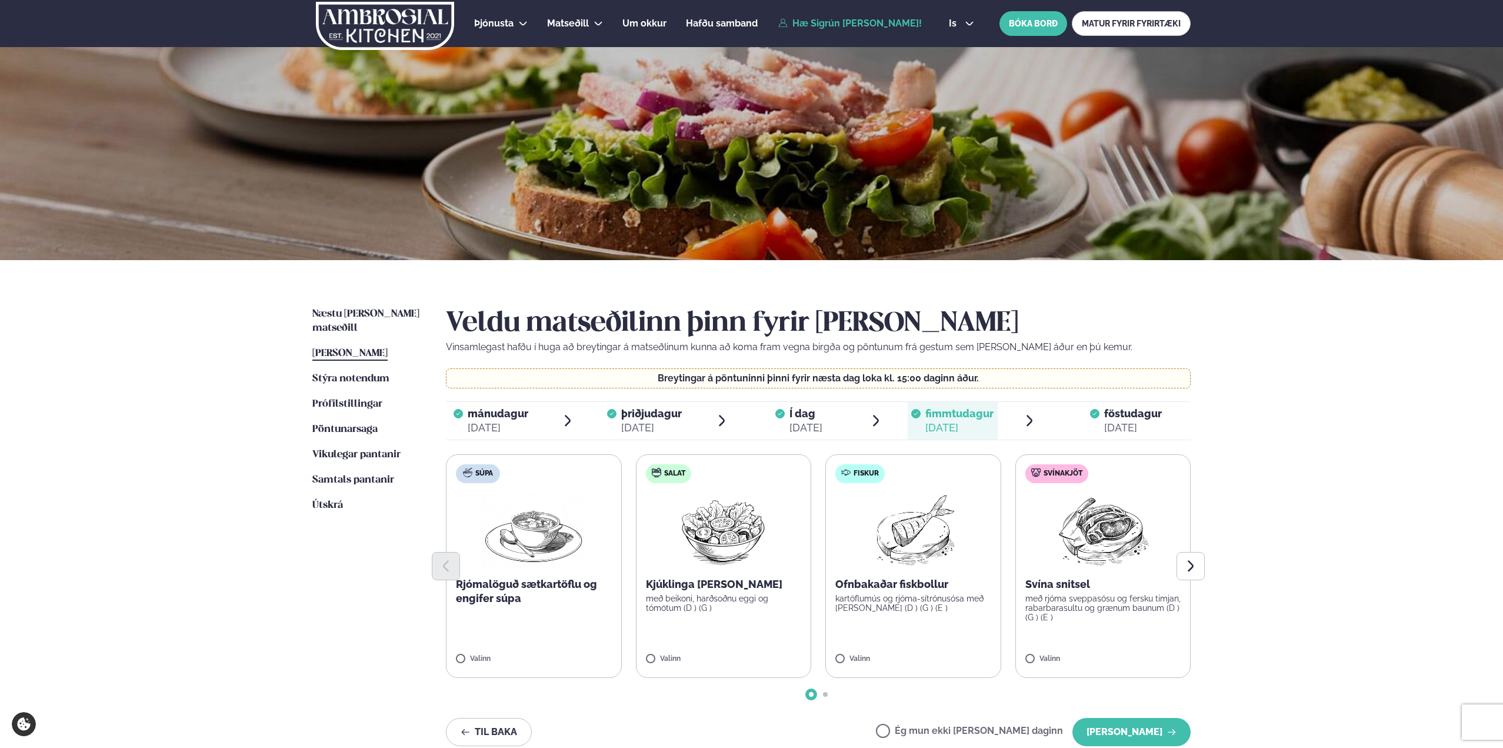
click at [1144, 425] on div "[DATE]" at bounding box center [1133, 428] width 58 height 14
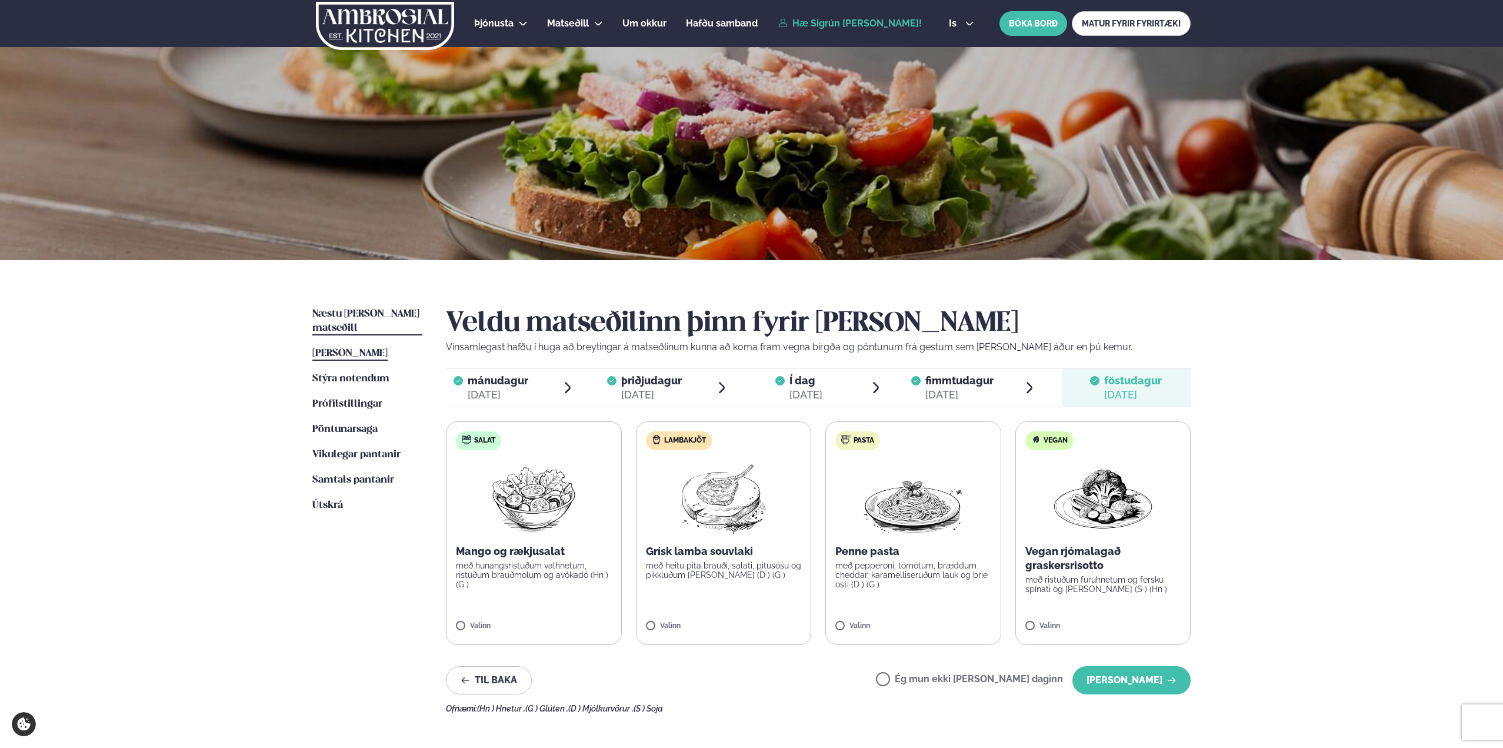
click at [368, 315] on span "Næstu [PERSON_NAME] matseðill" at bounding box center [365, 321] width 107 height 24
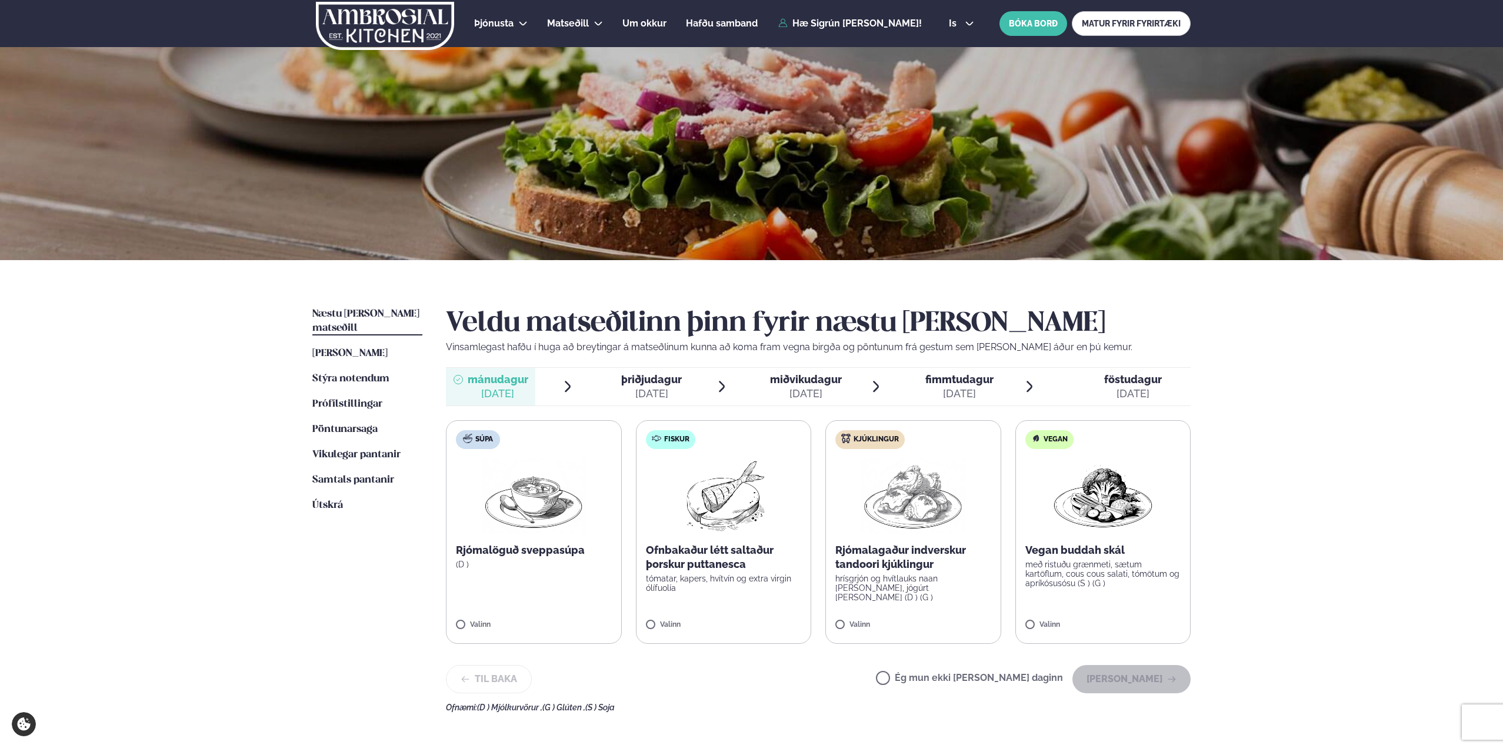
click at [368, 348] on span "[PERSON_NAME]" at bounding box center [349, 353] width 75 height 10
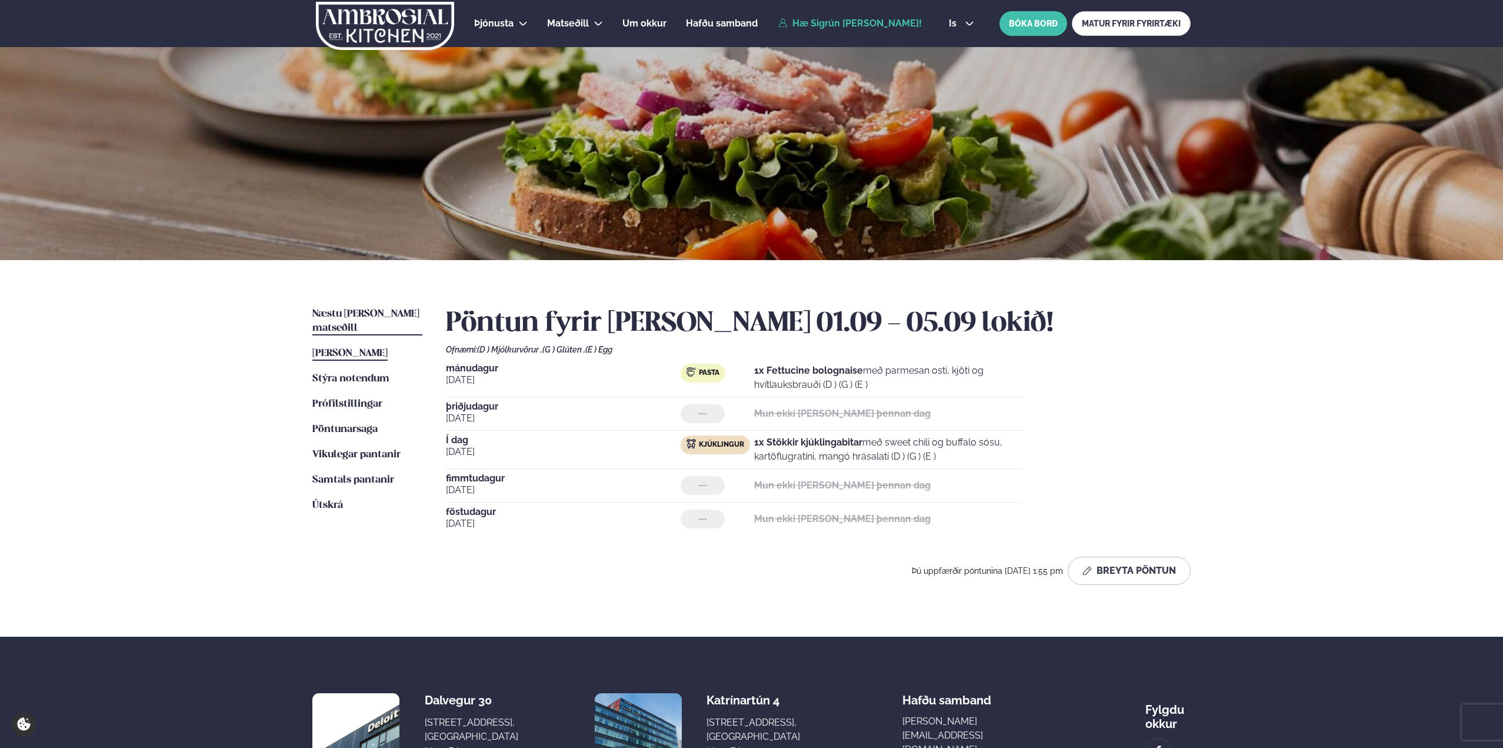
click at [370, 314] on span "Næstu [PERSON_NAME] matseðill" at bounding box center [365, 321] width 107 height 24
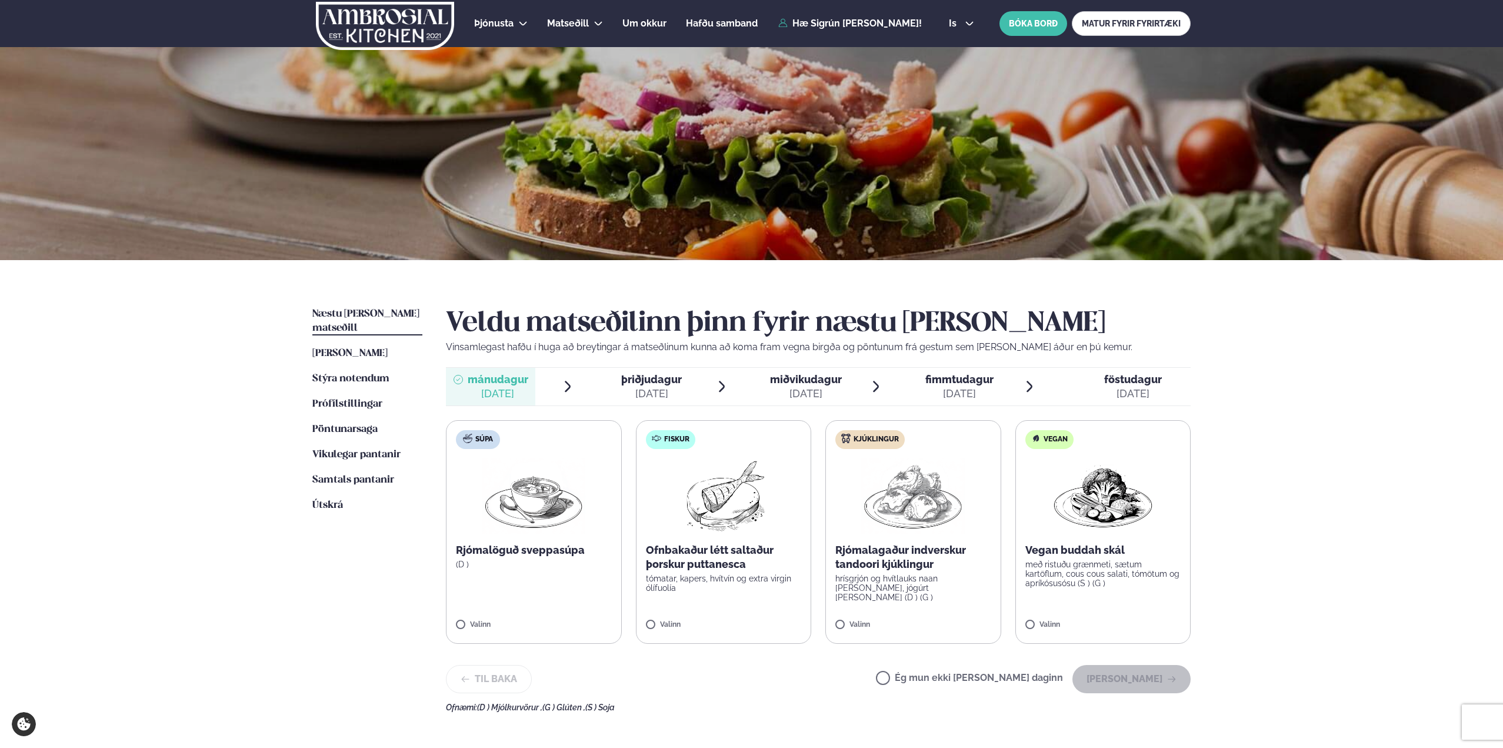
click at [911, 570] on p "Rjómalagaður indverskur tandoori kjúklingur" at bounding box center [913, 557] width 156 height 28
click at [1125, 672] on button "[PERSON_NAME]" at bounding box center [1131, 683] width 118 height 28
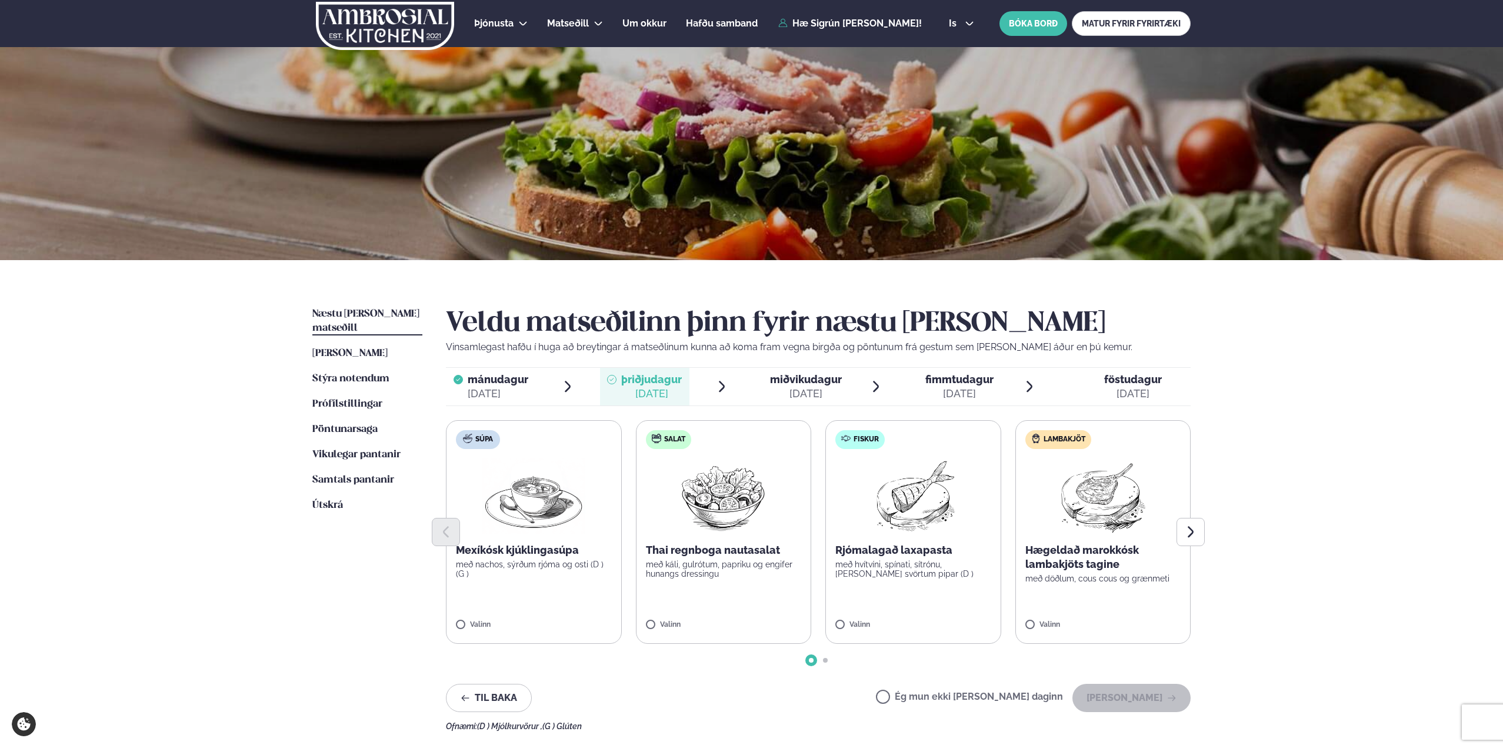
click at [998, 698] on label "Ég mun ekki [PERSON_NAME] daginn" at bounding box center [969, 698] width 187 height 12
click at [1140, 702] on button "[PERSON_NAME]" at bounding box center [1131, 697] width 118 height 28
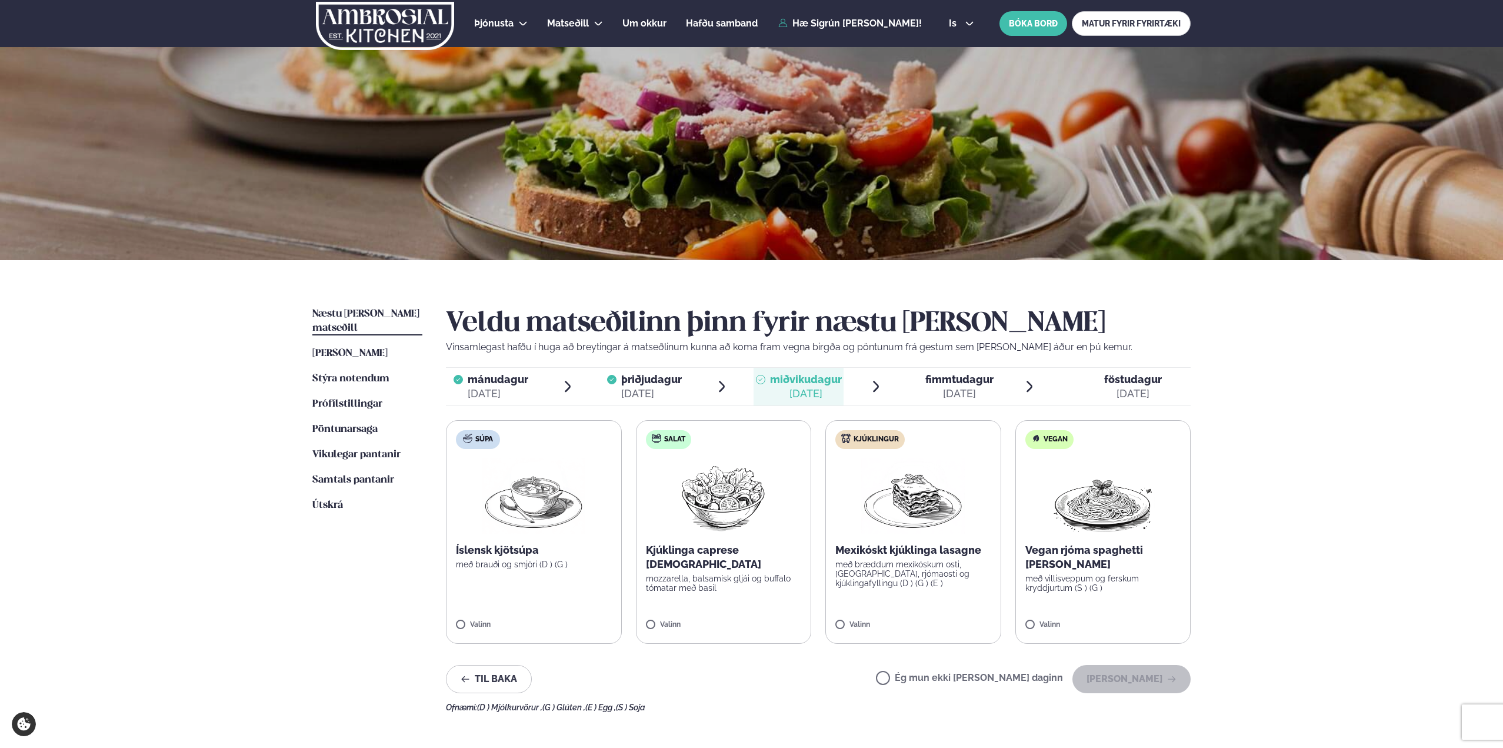
click at [949, 601] on label "Kjúklingur Mexikóskt kjúklinga lasagne með bræddum mexíkóskum osti, [GEOGRAPHIC…" at bounding box center [913, 531] width 176 height 223
click at [1163, 680] on button "[PERSON_NAME]" at bounding box center [1131, 679] width 118 height 28
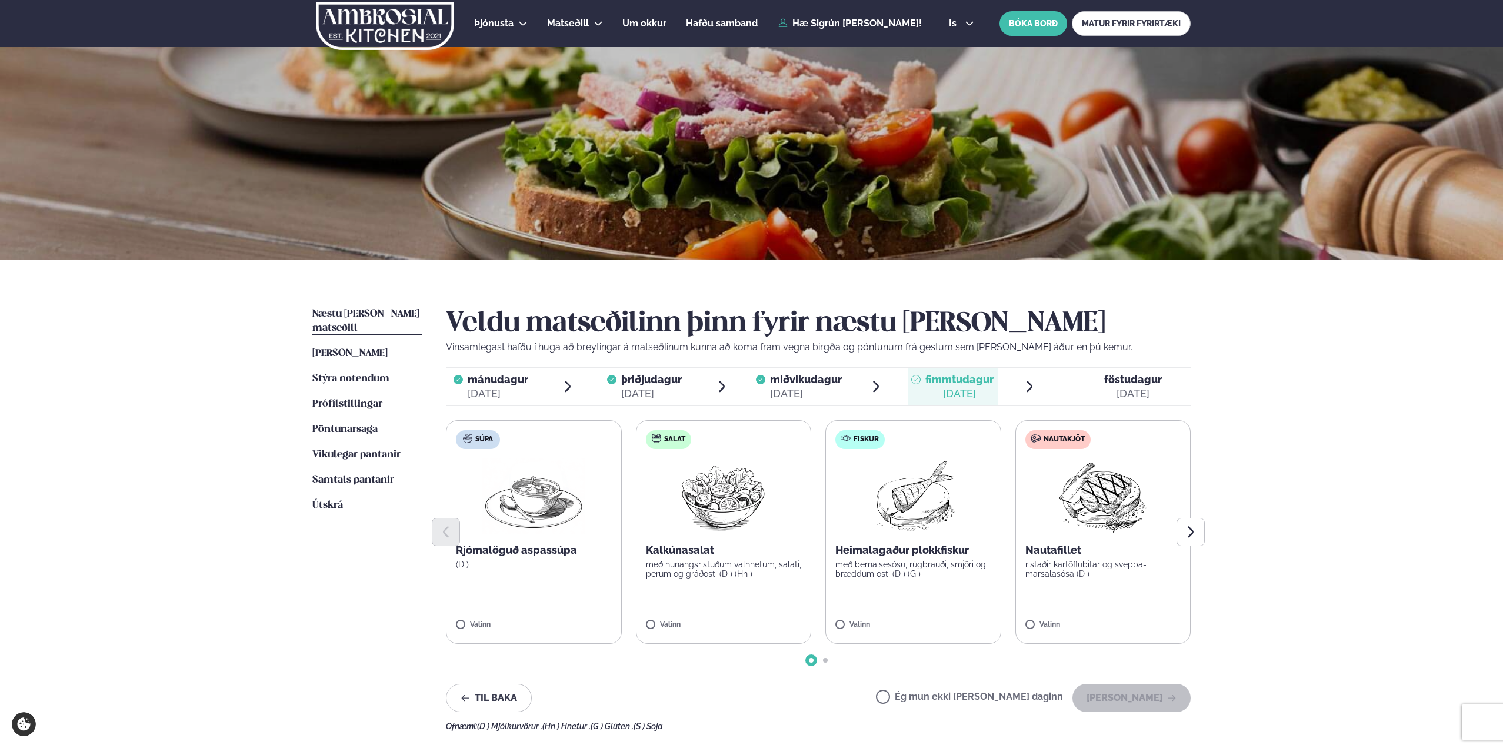
click at [1036, 696] on label "Ég mun ekki [PERSON_NAME] daginn" at bounding box center [969, 698] width 187 height 12
click at [1169, 697] on icon "button" at bounding box center [1171, 697] width 9 height 9
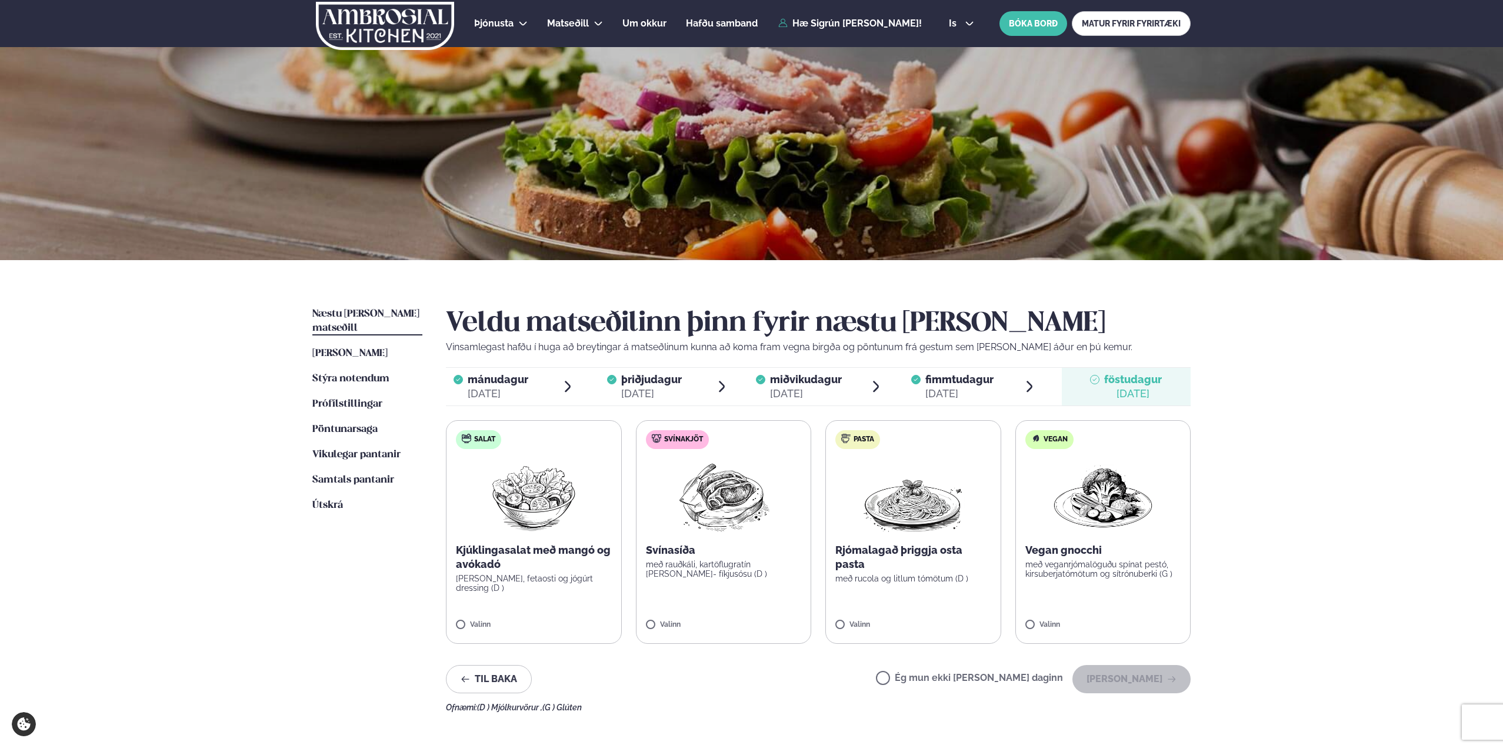
click at [979, 679] on label "Ég mun ekki [PERSON_NAME] daginn" at bounding box center [969, 679] width 187 height 12
click at [1120, 682] on button "[PERSON_NAME]" at bounding box center [1131, 679] width 118 height 28
